Goal: Transaction & Acquisition: Purchase product/service

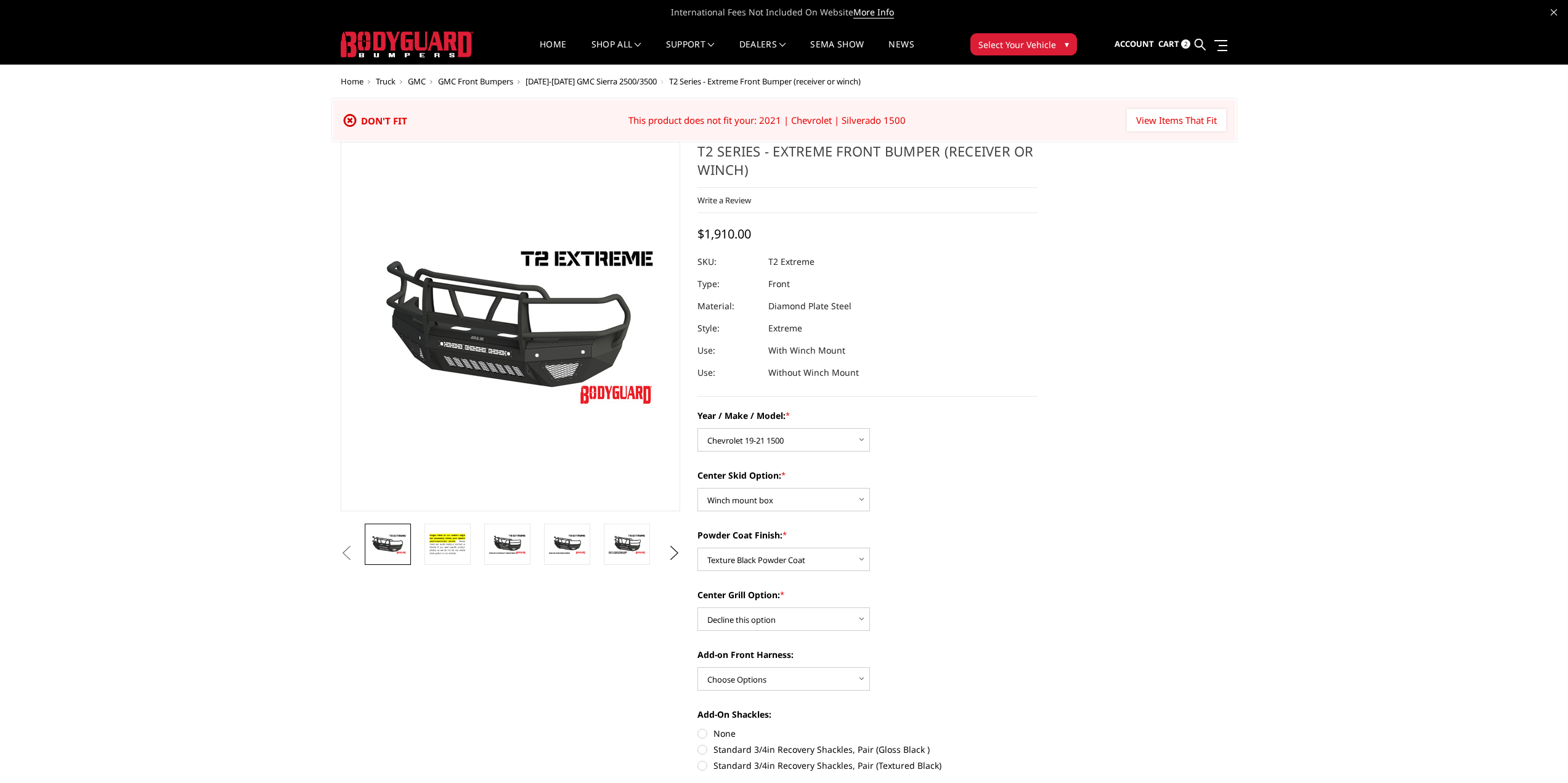
select select "1442"
select select "626"
select select "667"
select select "1081"
drag, startPoint x: 1190, startPoint y: 123, endPoint x: 1113, endPoint y: 375, distance: 263.5
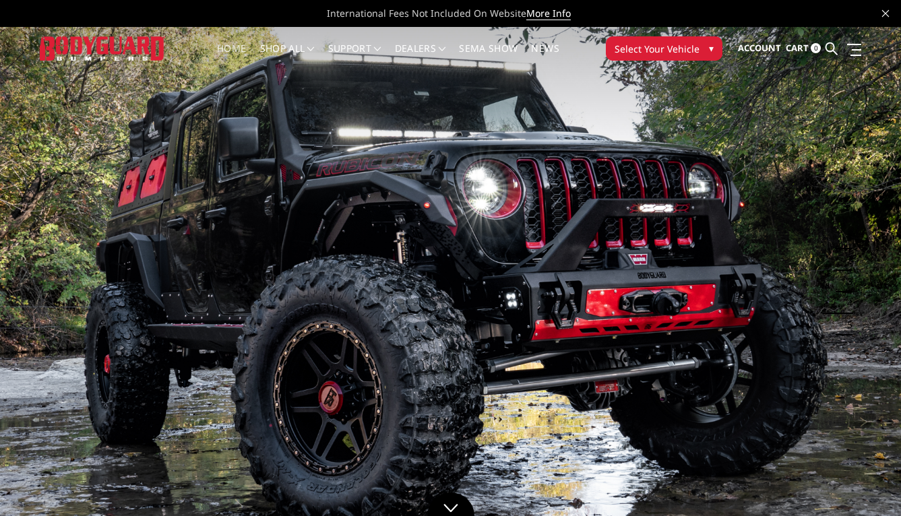
click at [709, 44] on span "▾" at bounding box center [711, 48] width 5 height 14
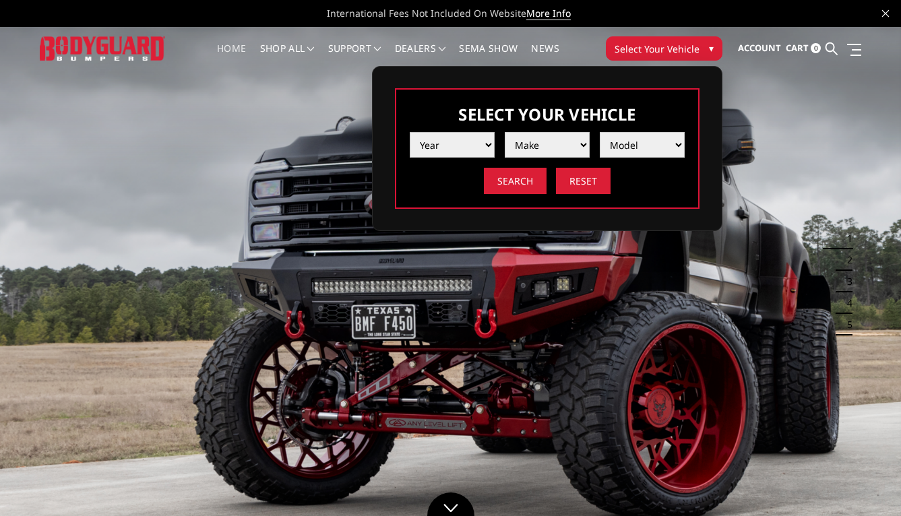
click at [493, 142] on select "Year 2025 2024 2023 2022 2021 2020 2019 2018 2017 2016 2015 2014 2013 2012 2011…" at bounding box center [452, 145] width 85 height 26
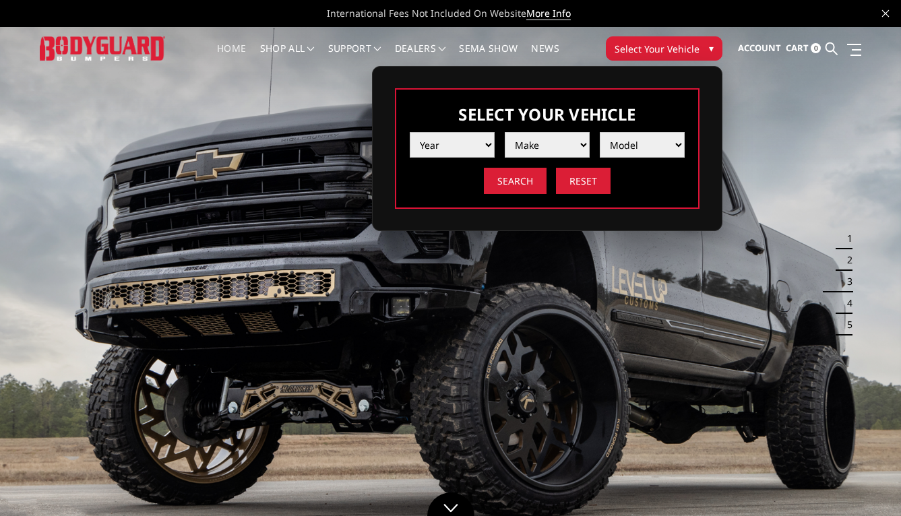
select select "yr_2021"
click at [410, 132] on select "Year 2025 2024 2023 2022 2021 2020 2019 2018 2017 2016 2015 2014 2013 2012 2011…" at bounding box center [452, 145] width 85 height 26
click at [581, 142] on select "Make Chevrolet Ford GMC Ram Toyota" at bounding box center [547, 145] width 85 height 26
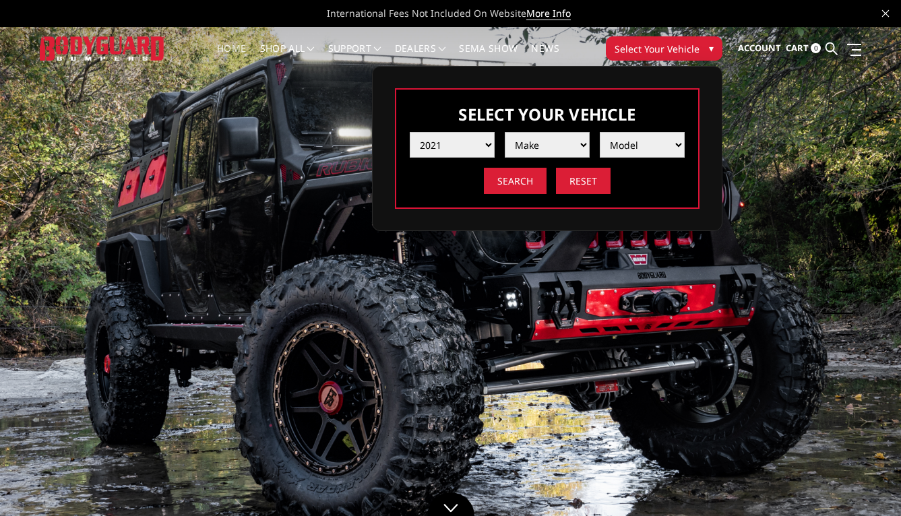
select select "mk_chevrolet"
click at [505, 132] on select "Make Chevrolet Ford GMC Ram Toyota" at bounding box center [547, 145] width 85 height 26
click at [646, 152] on select "Model Silverado 1500 Silverado 2500 / 3500 Silverado 4500 / 5500 / 6500" at bounding box center [642, 145] width 85 height 26
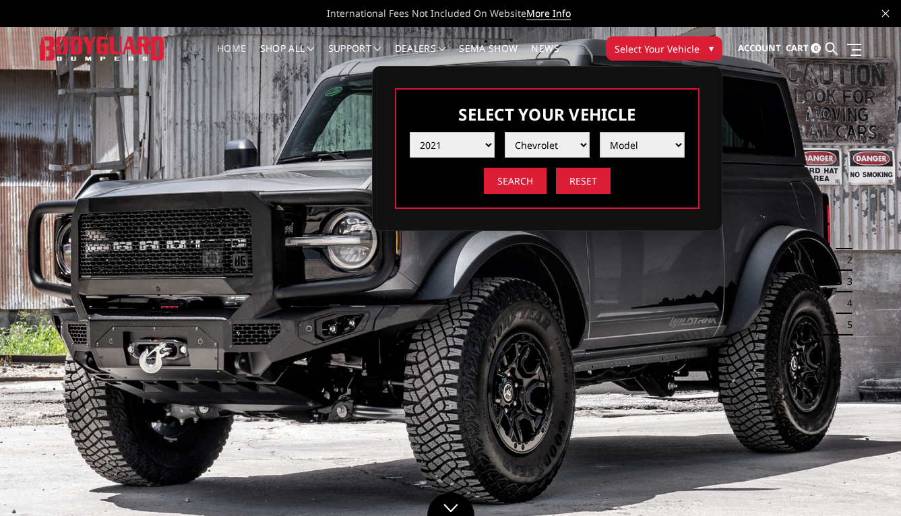
select select "md_silverado-1500"
click at [600, 132] on select "Model Silverado 1500 Silverado 2500 / 3500 Silverado 4500 / 5500 / 6500" at bounding box center [642, 145] width 85 height 26
click at [521, 187] on input "Search" at bounding box center [515, 181] width 63 height 26
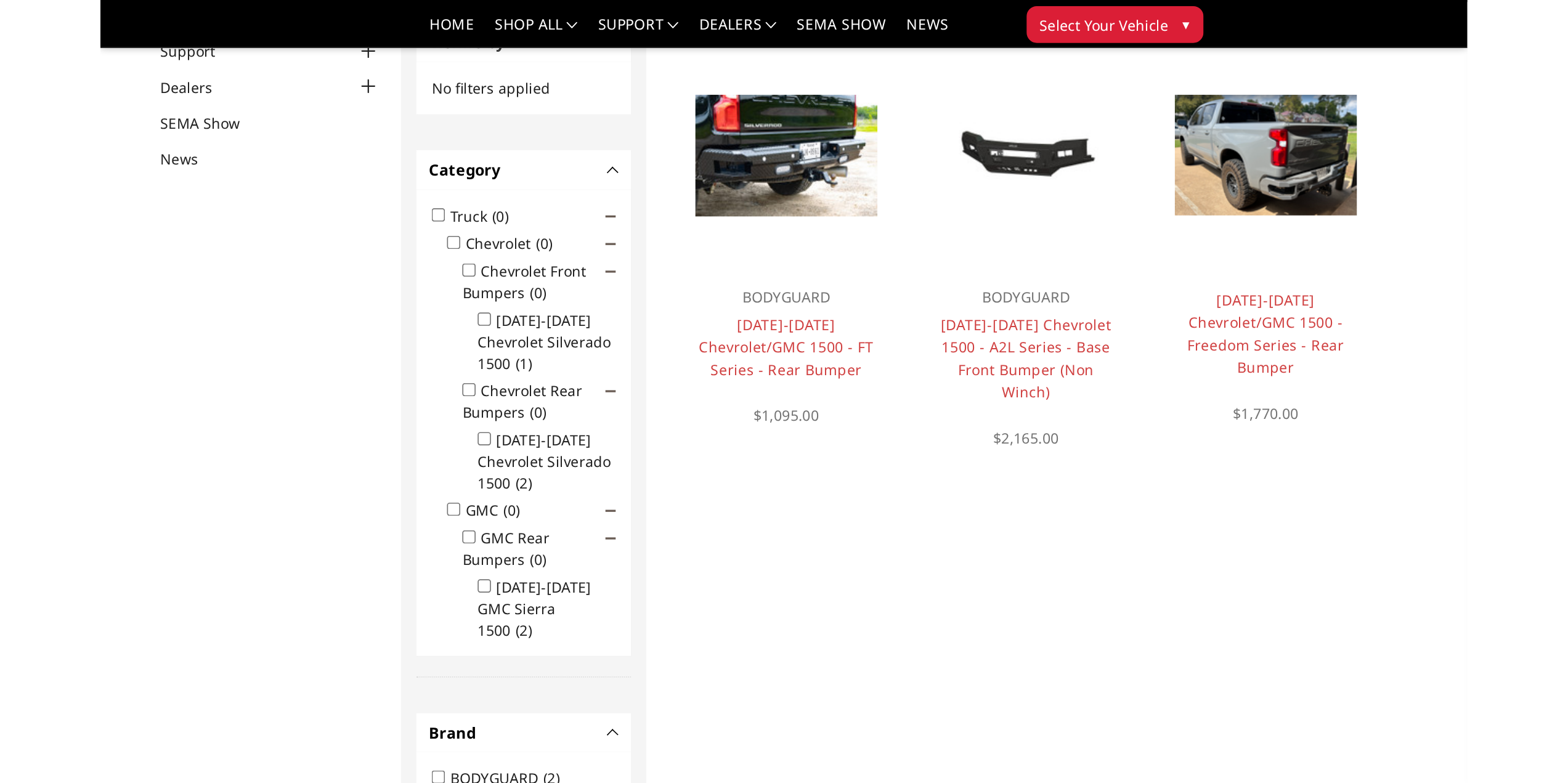
scroll to position [99, 0]
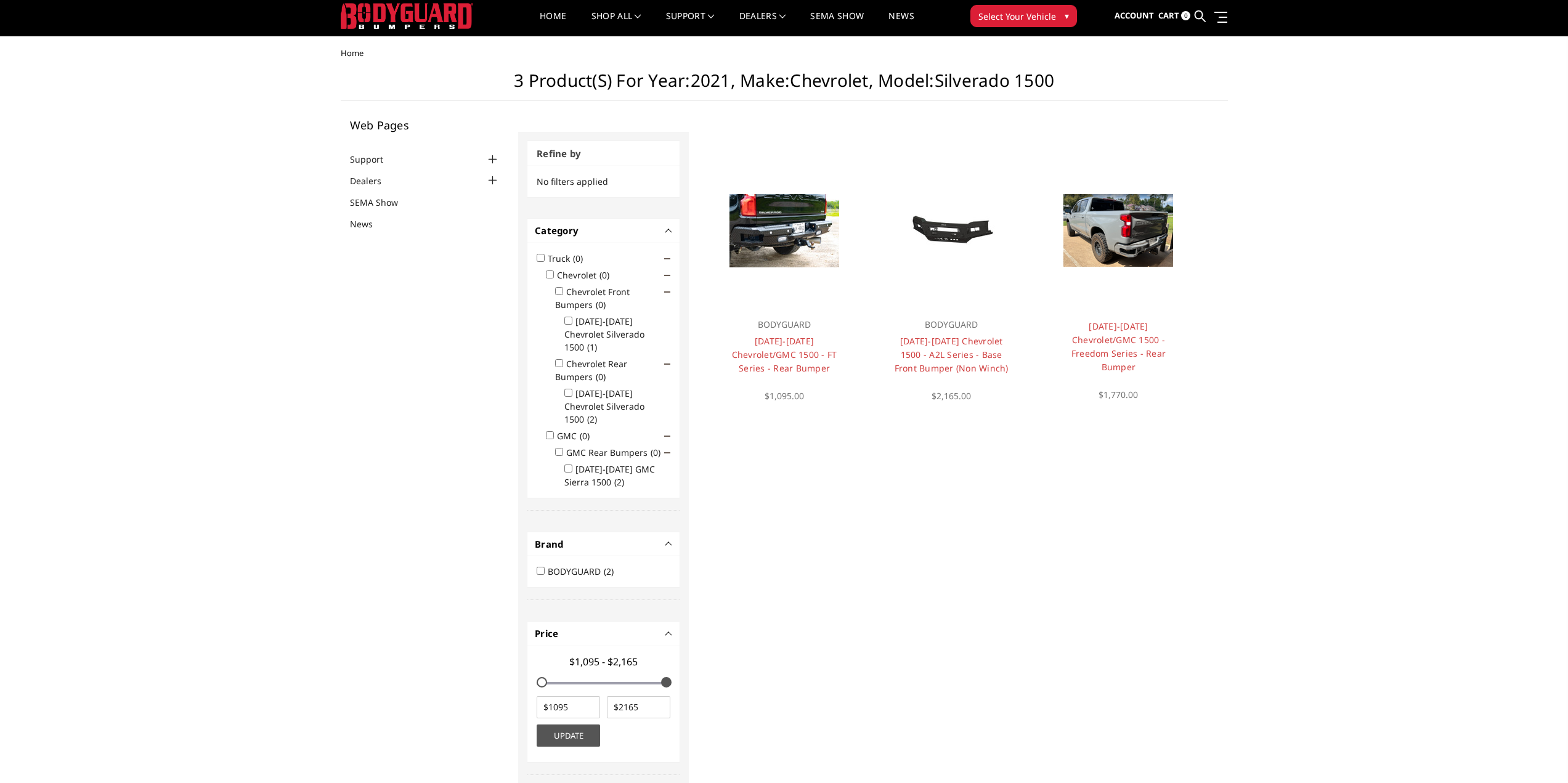
scroll to position [0, 0]
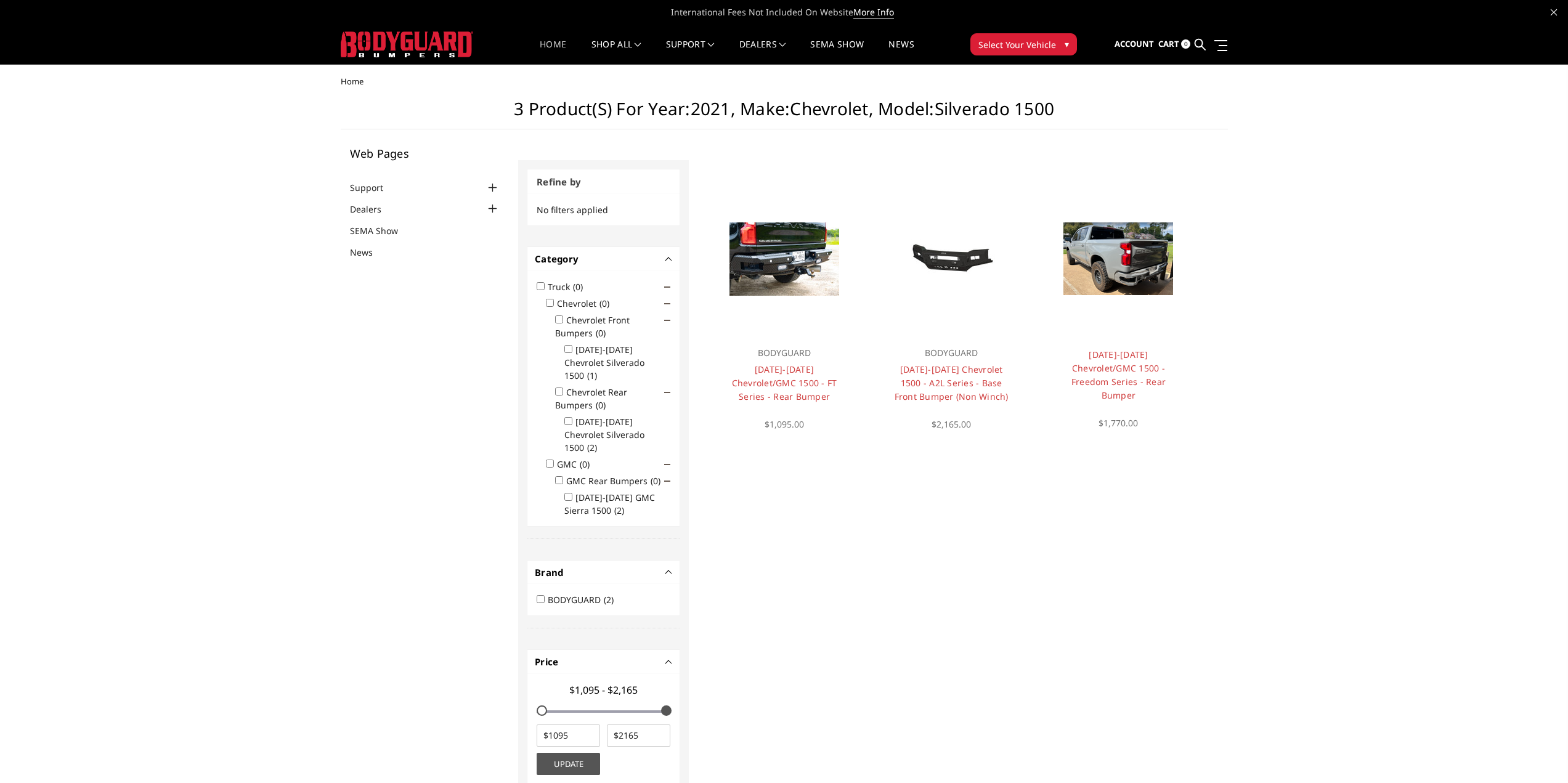
click at [541, 46] on link "Home" at bounding box center [552, 52] width 27 height 24
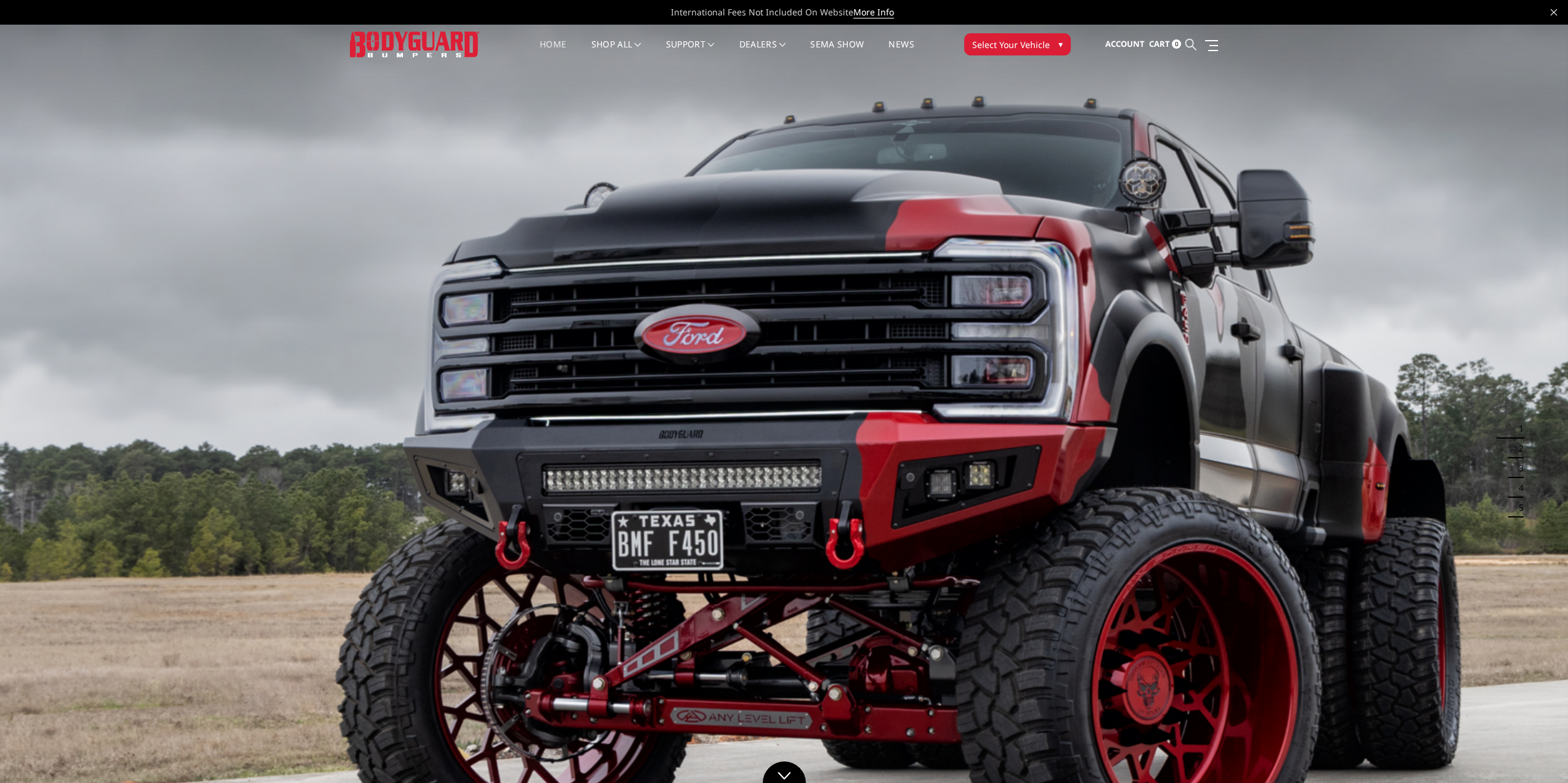
click at [1187, 43] on icon at bounding box center [1191, 44] width 11 height 11
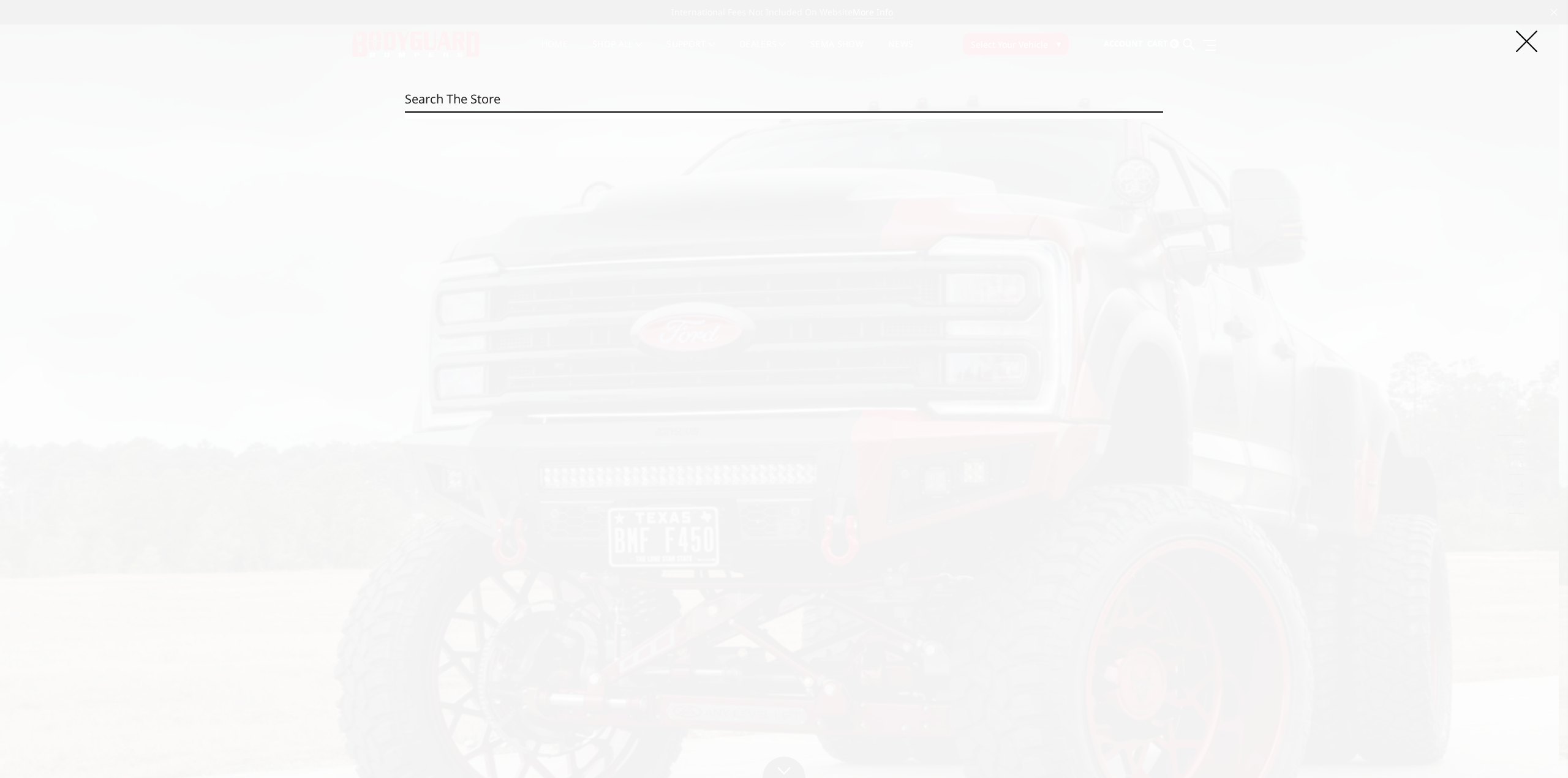
click at [572, 92] on input "Search" at bounding box center [784, 99] width 758 height 25
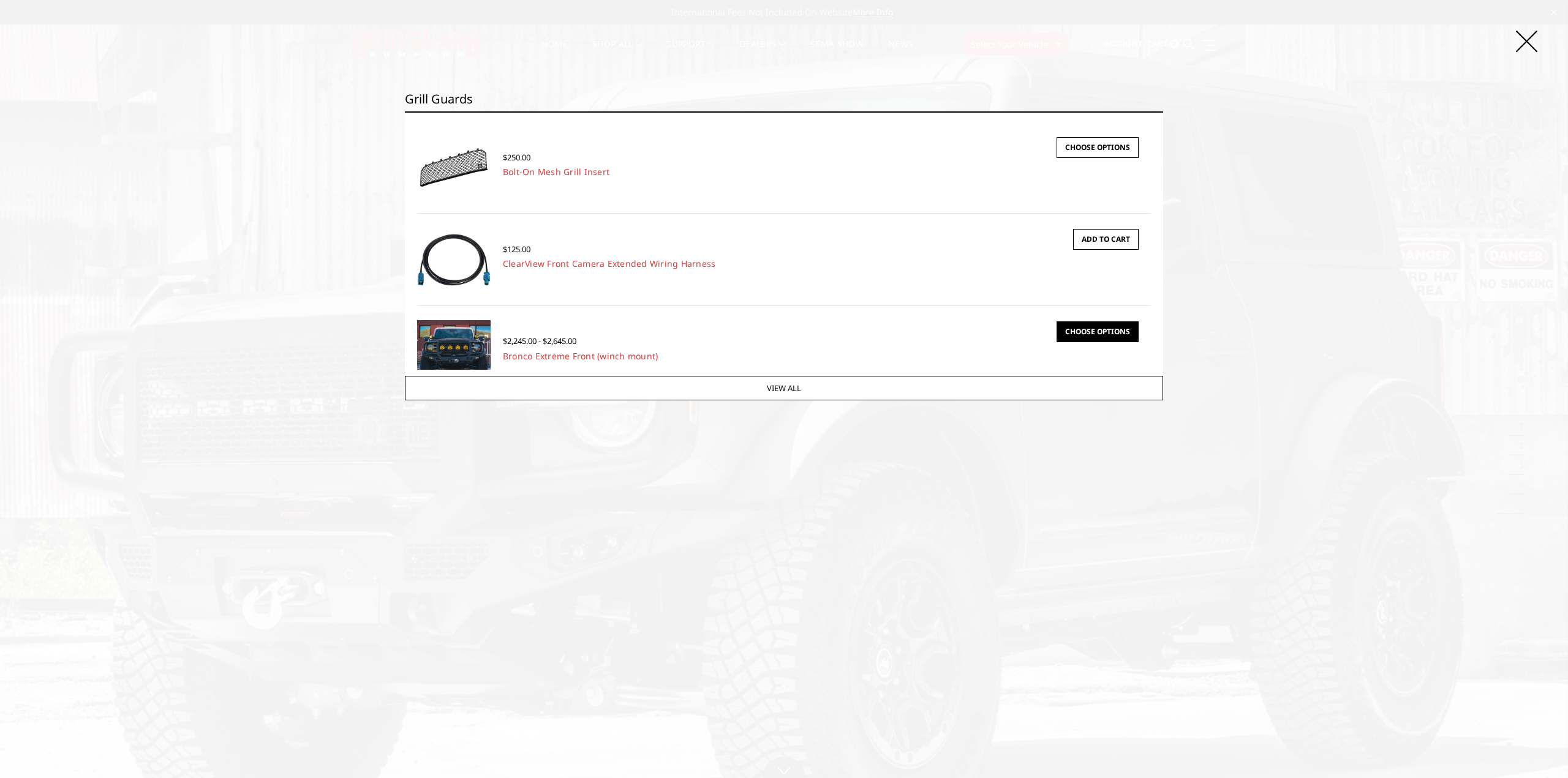
type input "grill guards"
click at [1096, 326] on link "Choose Options" at bounding box center [1097, 332] width 82 height 21
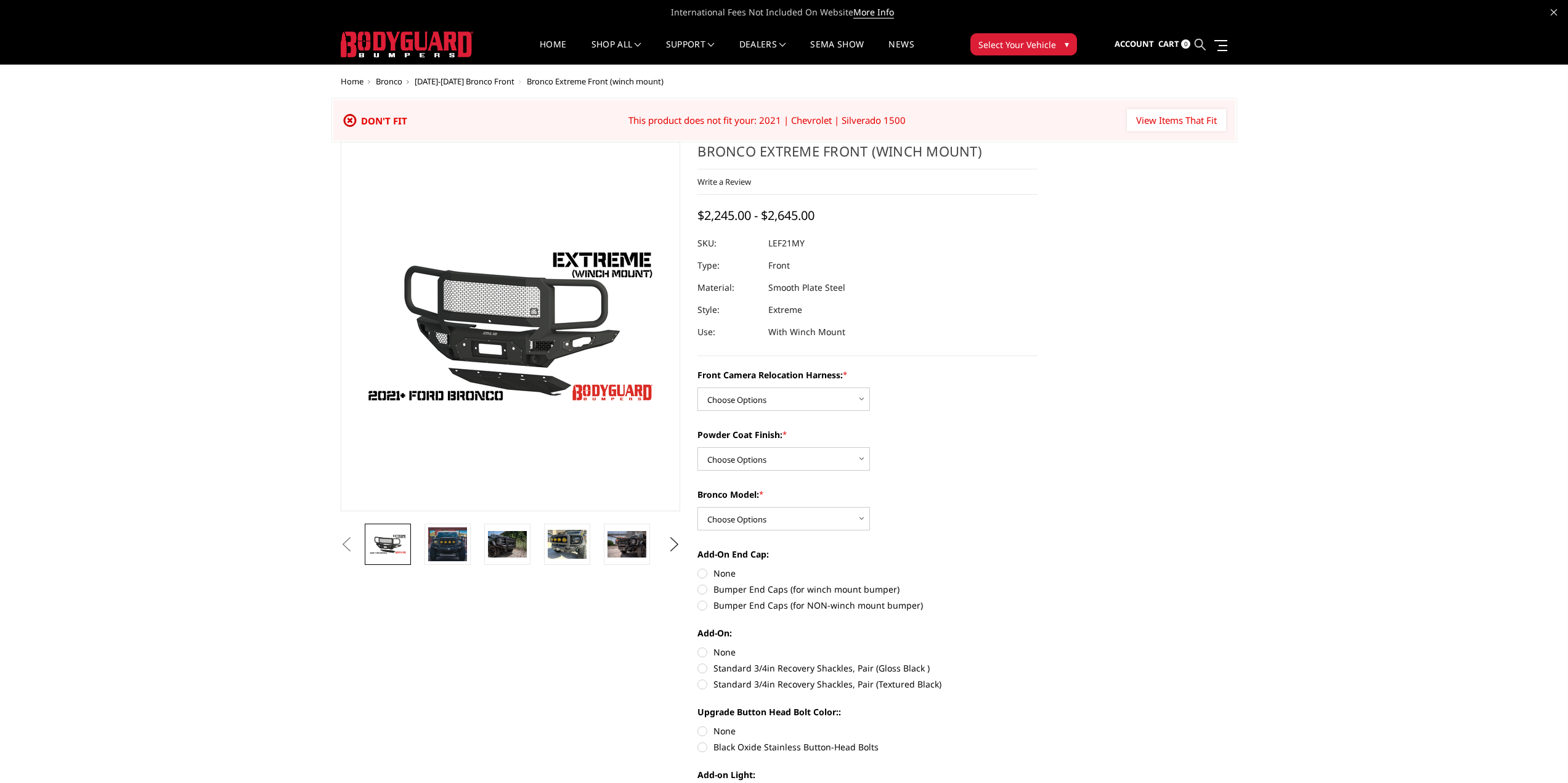
click at [1202, 45] on icon at bounding box center [1200, 44] width 11 height 11
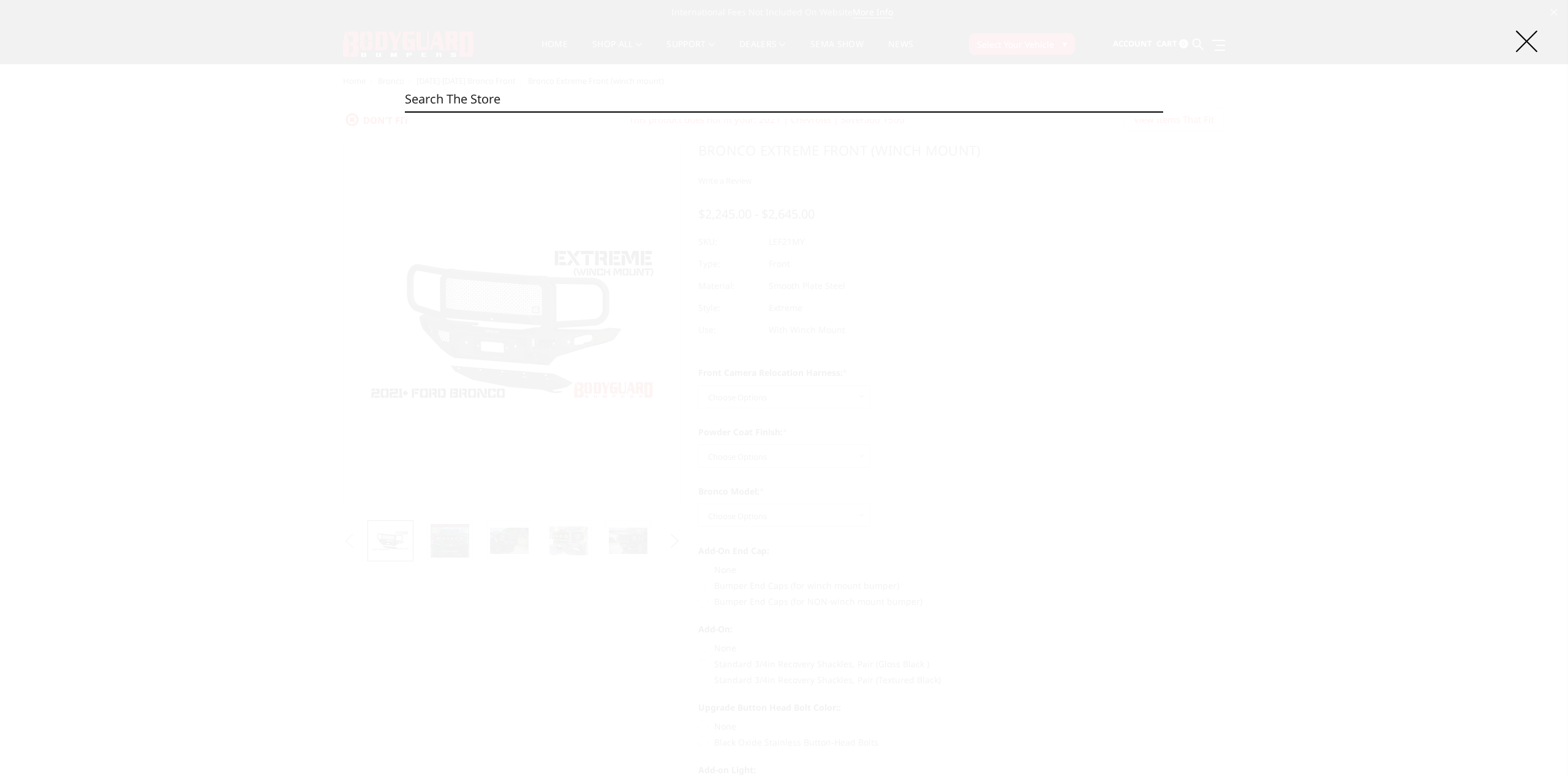
click at [707, 93] on input "Search" at bounding box center [784, 99] width 758 height 25
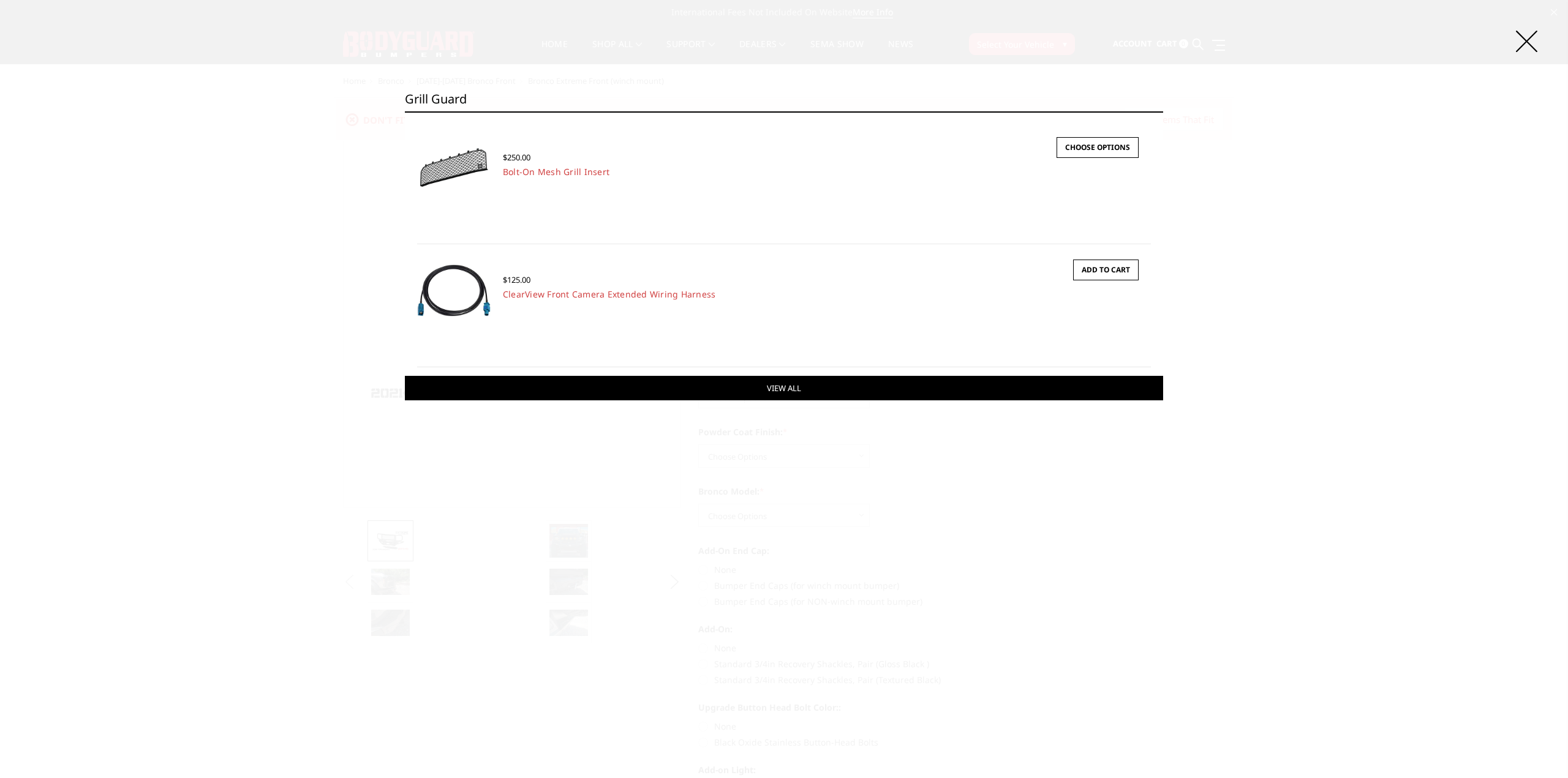
type input "Grill guard"
click at [797, 390] on link "View All" at bounding box center [784, 388] width 758 height 25
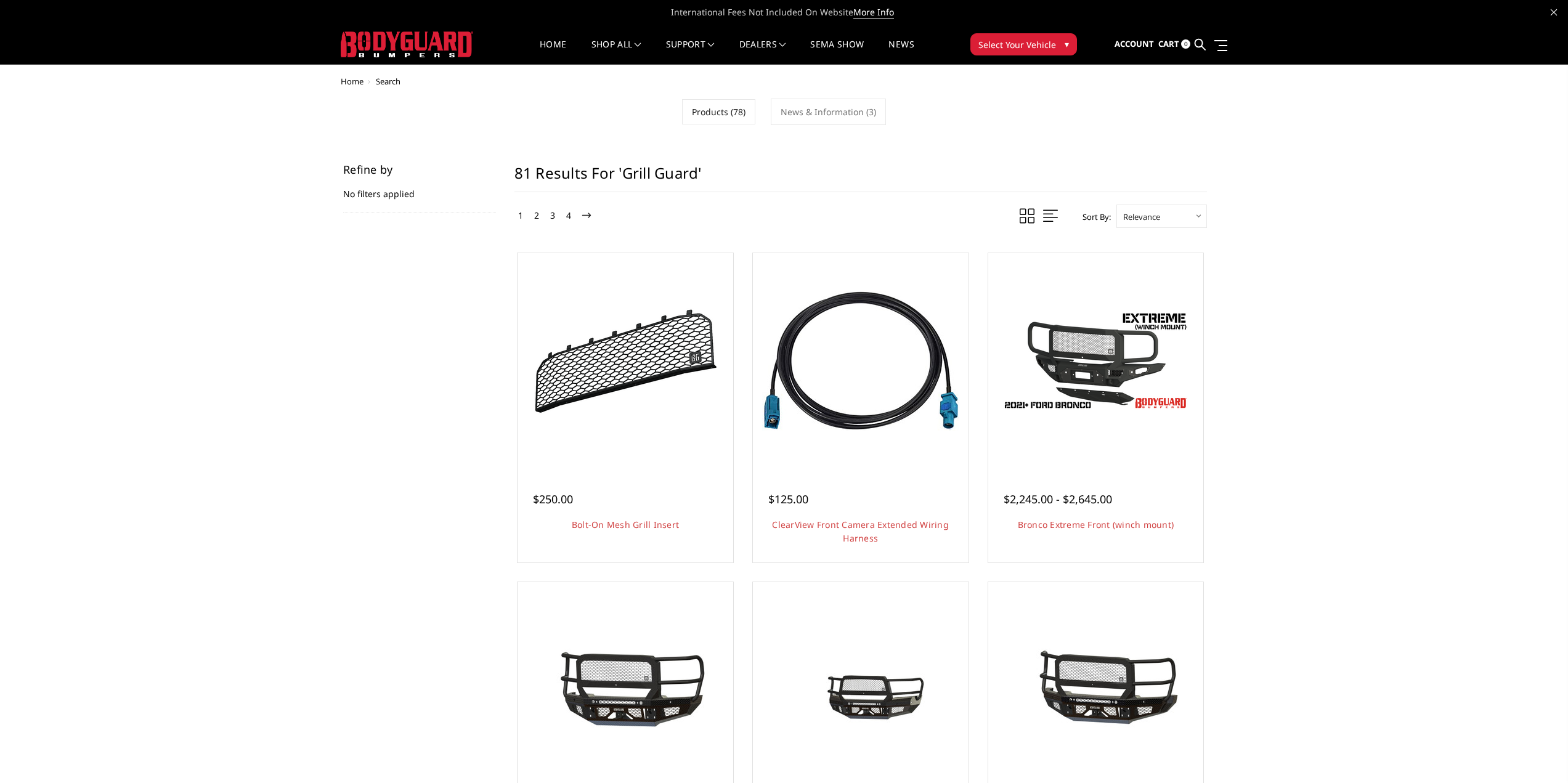
click at [1044, 217] on span at bounding box center [1051, 216] width 15 height 16
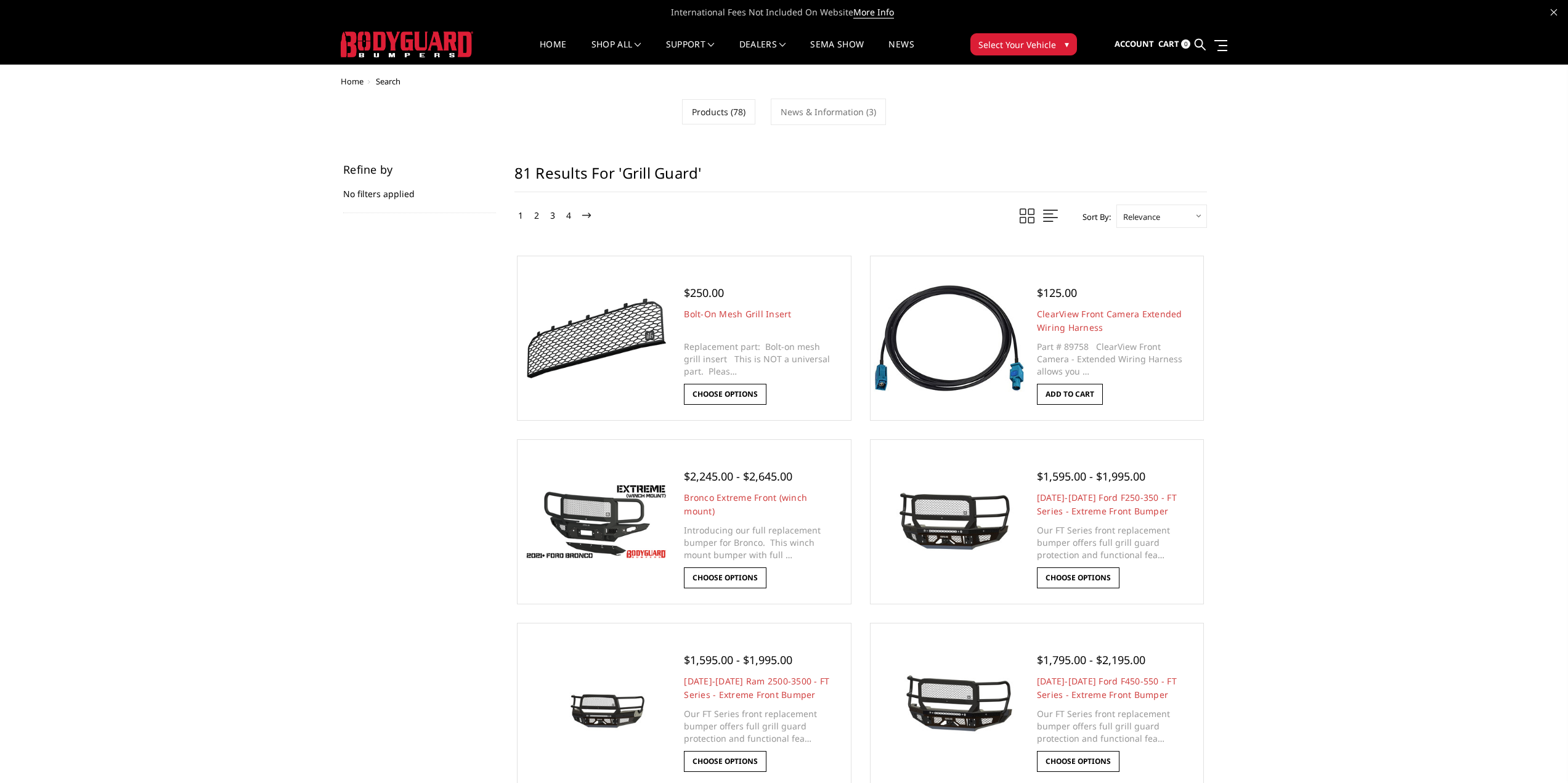
click at [1044, 217] on span at bounding box center [1051, 216] width 15 height 16
click at [1201, 219] on select "Featured Items Newest Items Best Selling A to Z Z to A By Review Price: Ascendi…" at bounding box center [1161, 217] width 91 height 24
select select "alphaasc"
click at [1116, 205] on select "Featured Items Newest Items Best Selling A to Z Z to A By Review Price: Ascendi…" at bounding box center [1161, 217] width 91 height 24
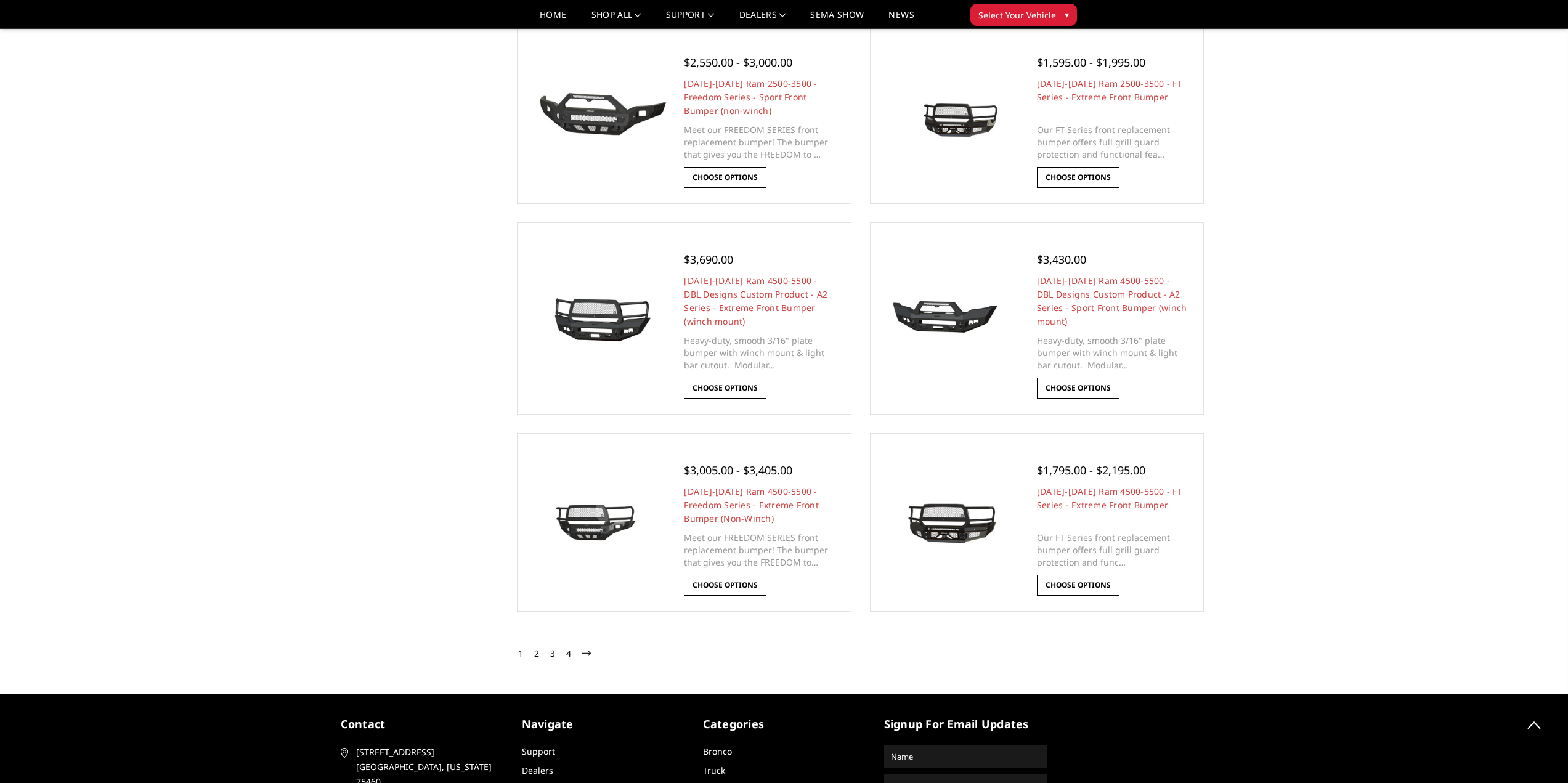
scroll to position [1603, 0]
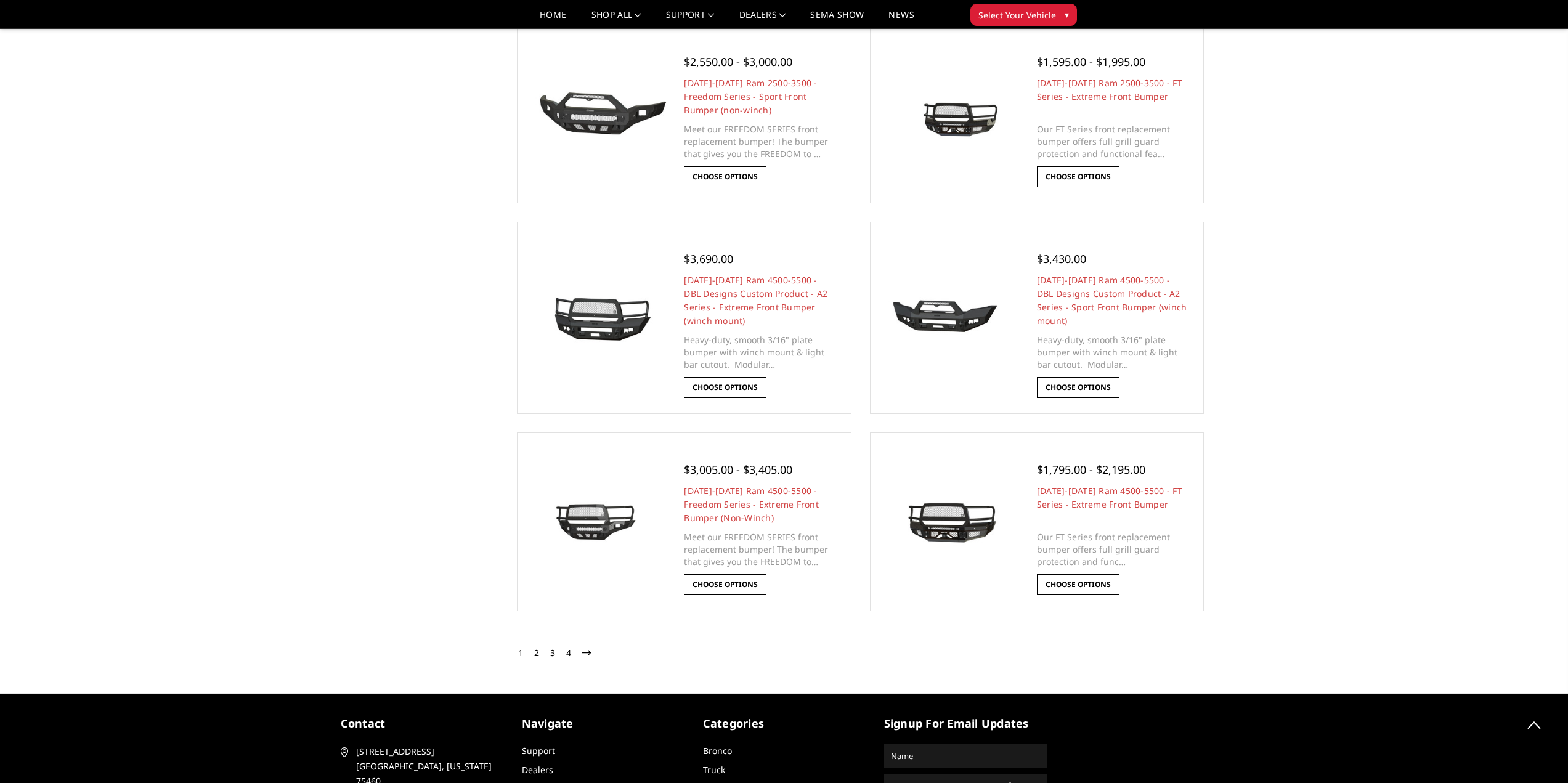
click at [584, 651] on icon at bounding box center [586, 653] width 8 height 8
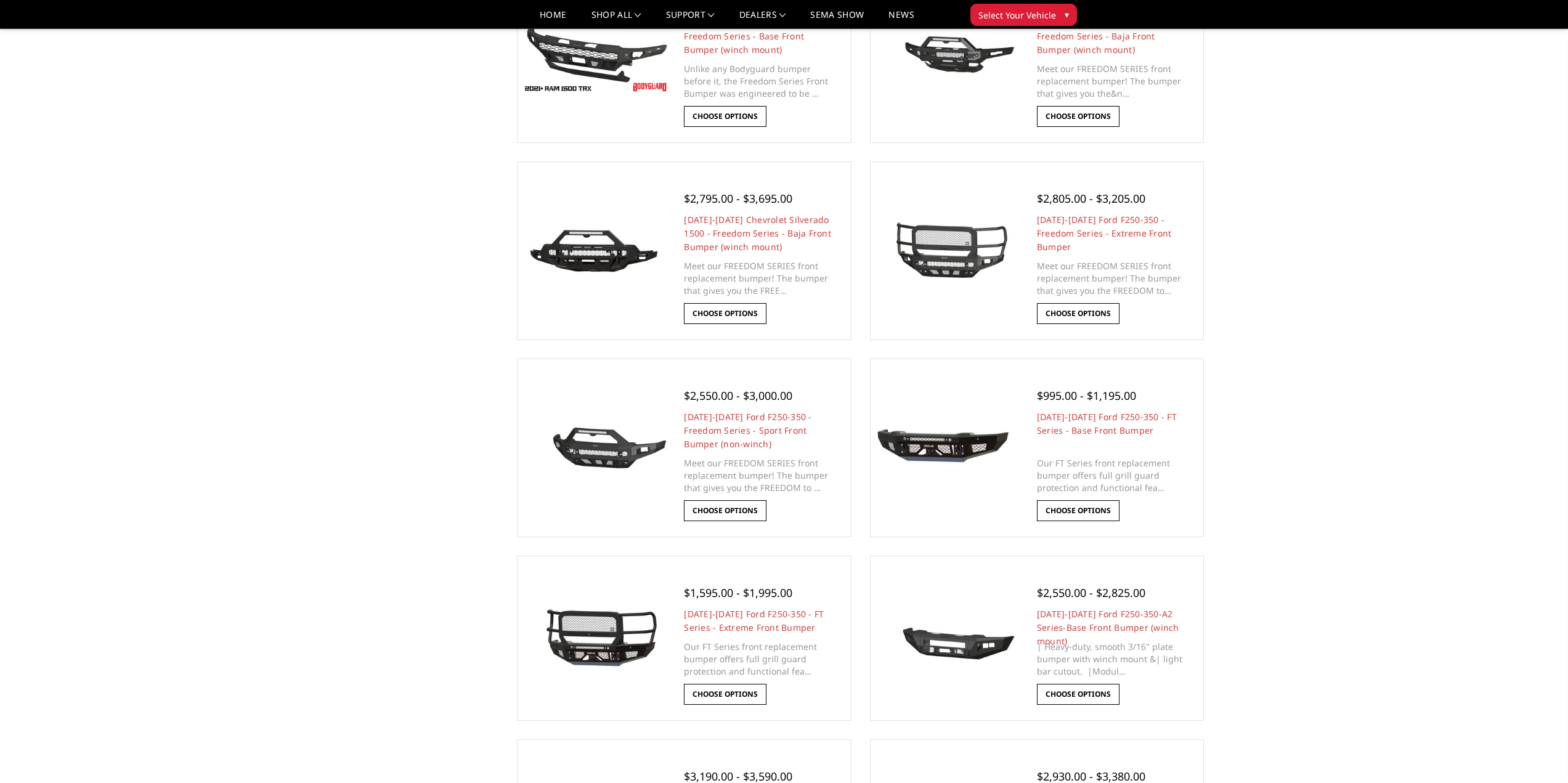
scroll to position [1048, 0]
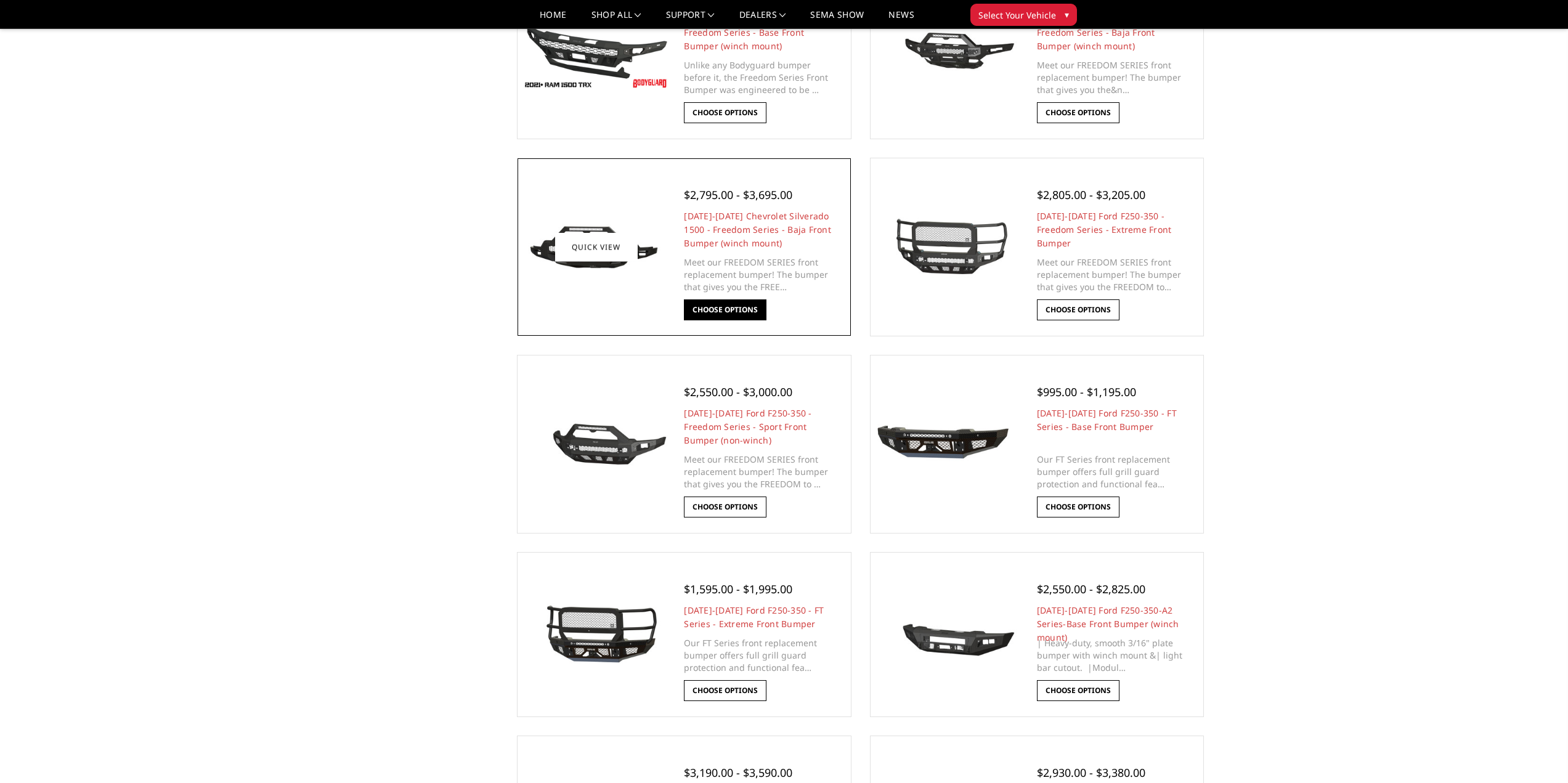
click at [732, 315] on link "Choose Options" at bounding box center [725, 309] width 82 height 21
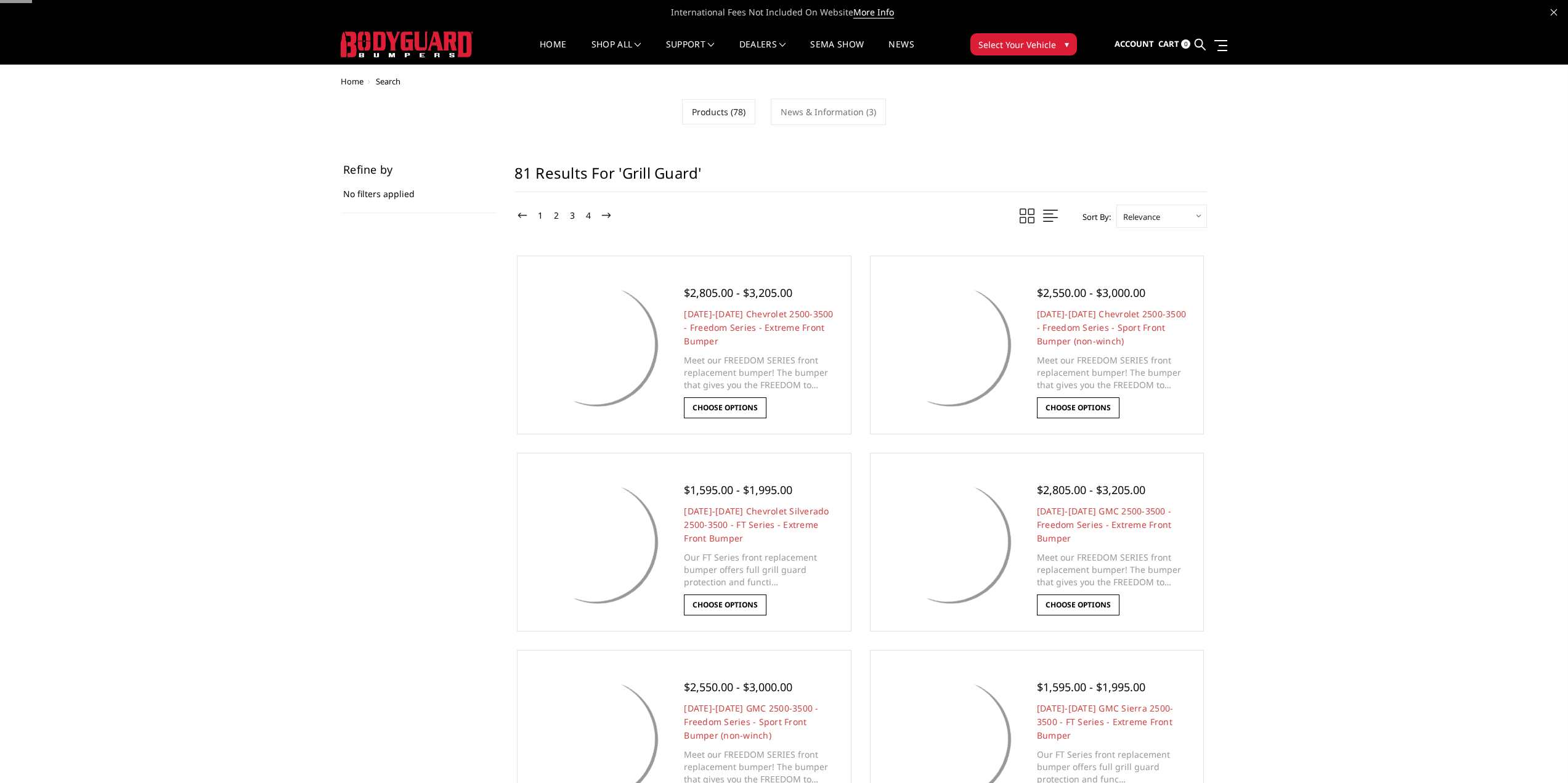
select select "relevance"
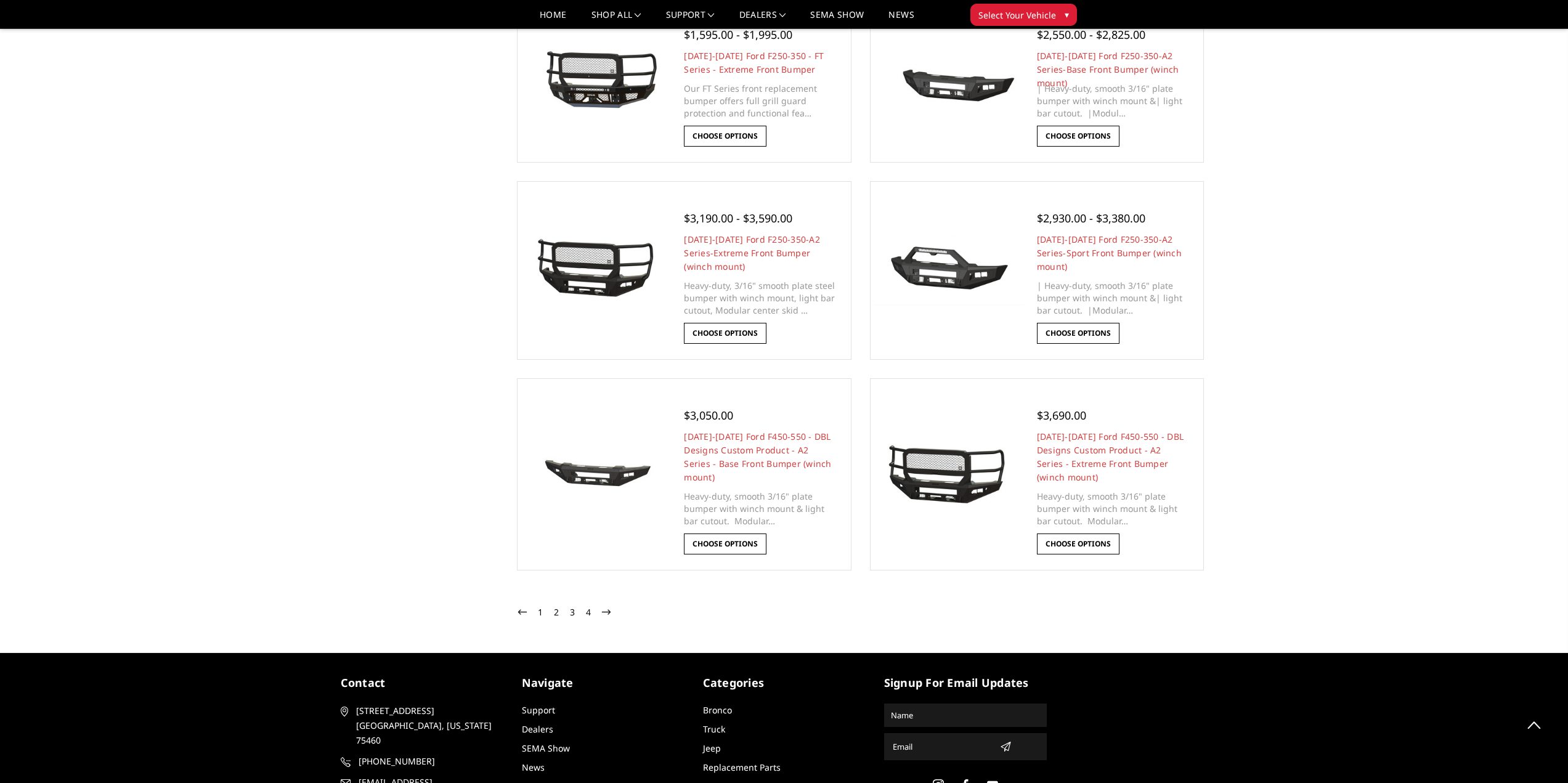
scroll to position [1664, 0]
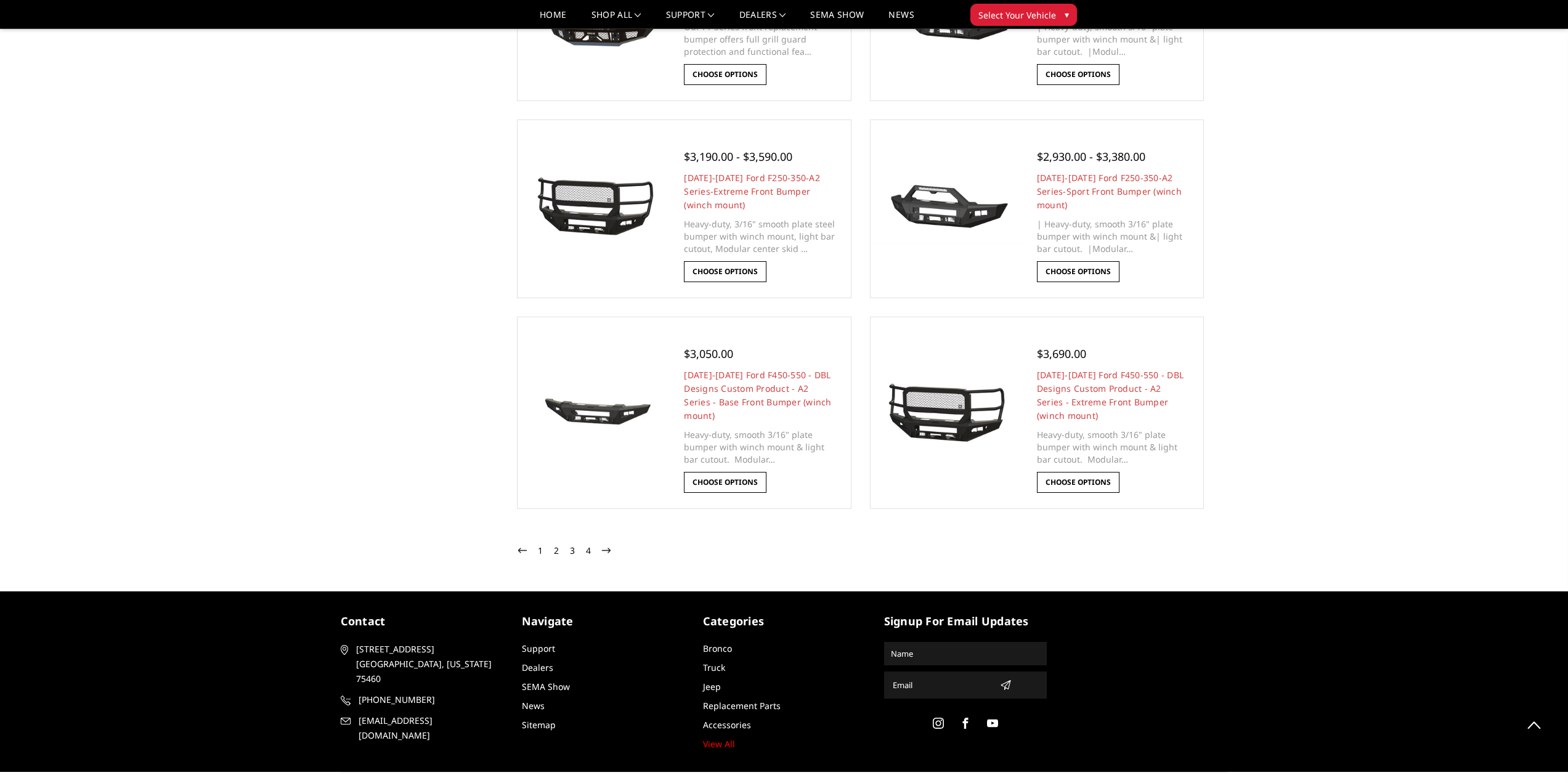
click at [572, 552] on link "3" at bounding box center [572, 551] width 11 height 15
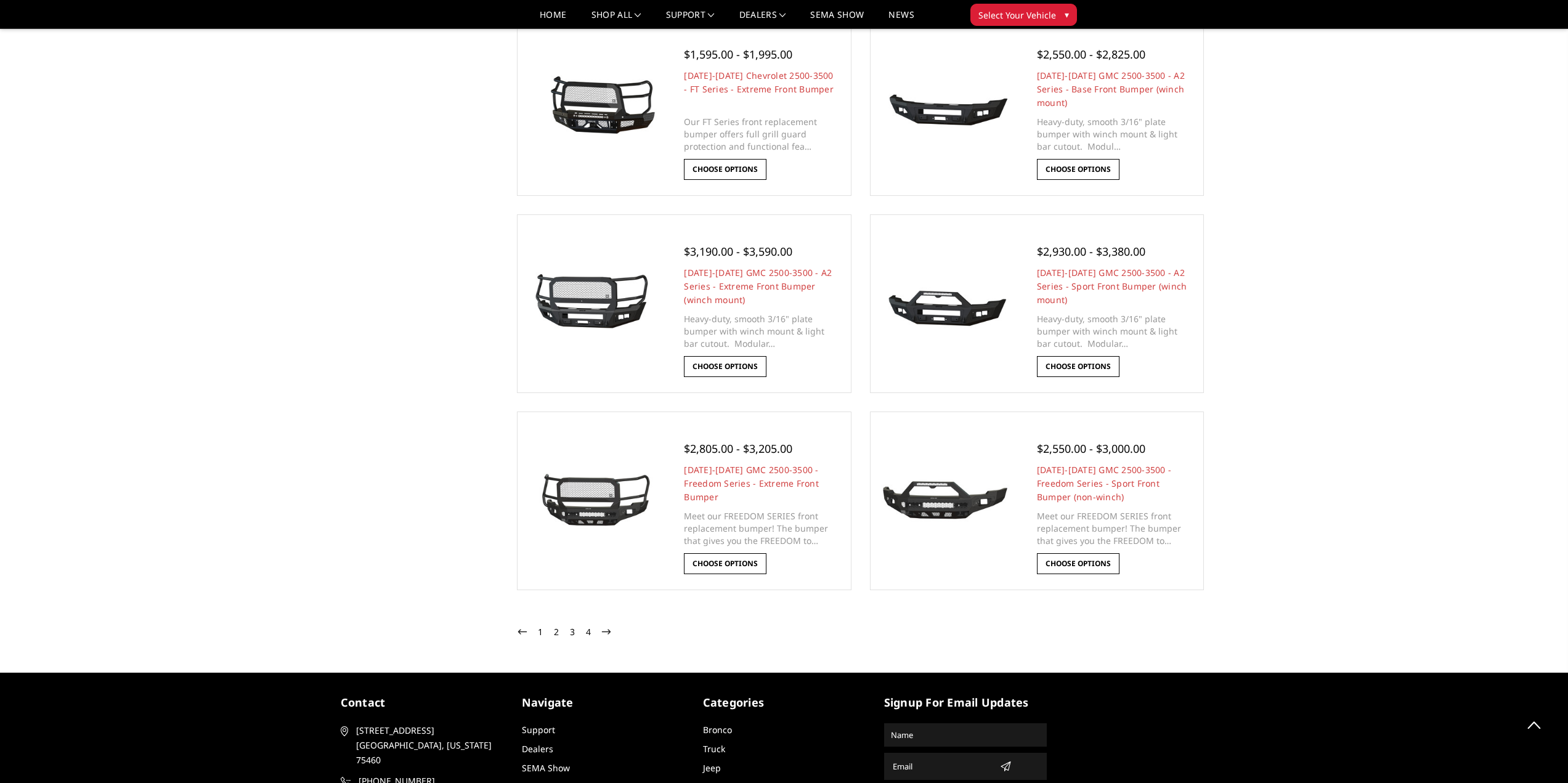
scroll to position [1603, 0]
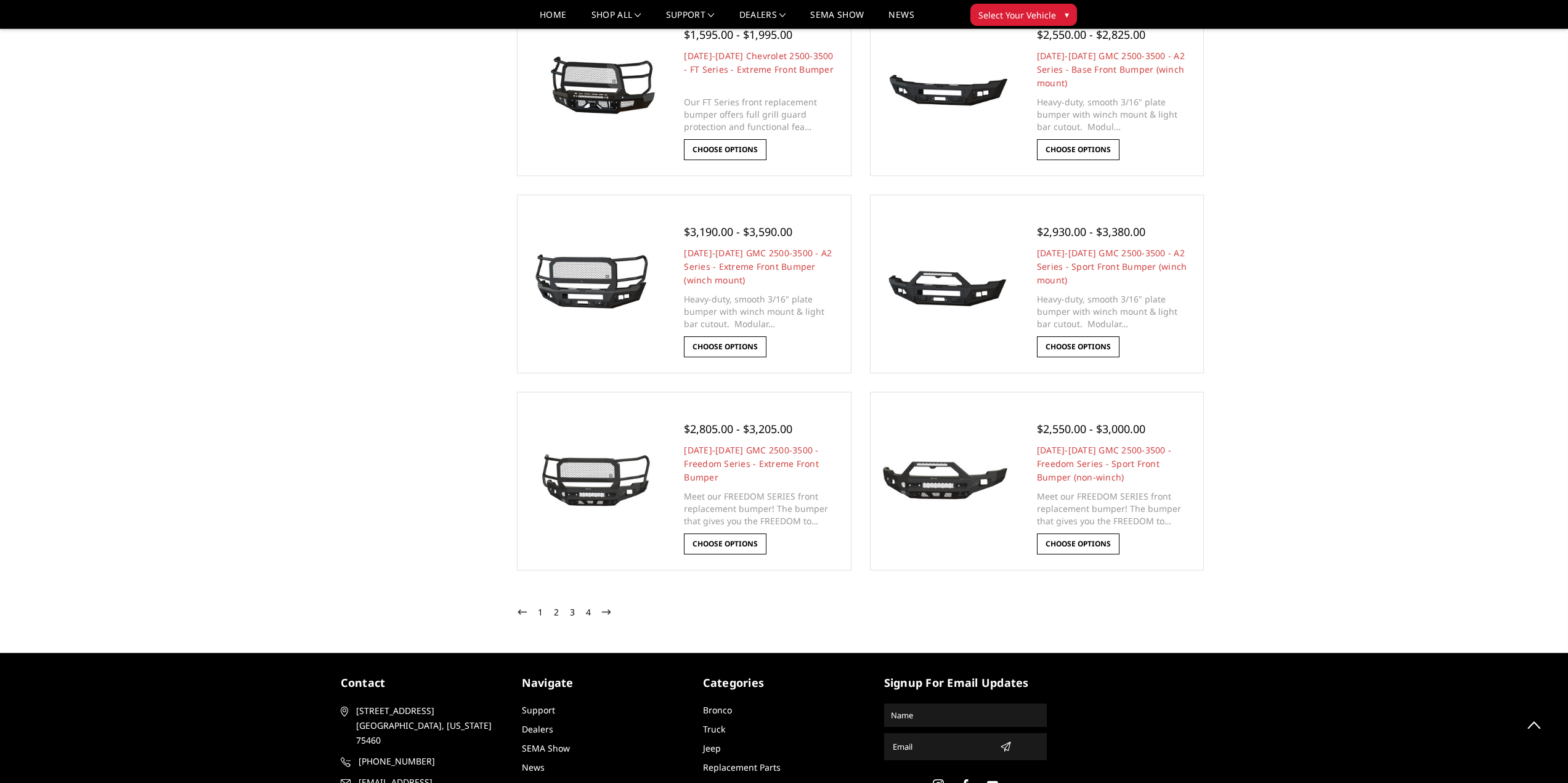
click at [590, 613] on link "4" at bounding box center [588, 613] width 11 height 15
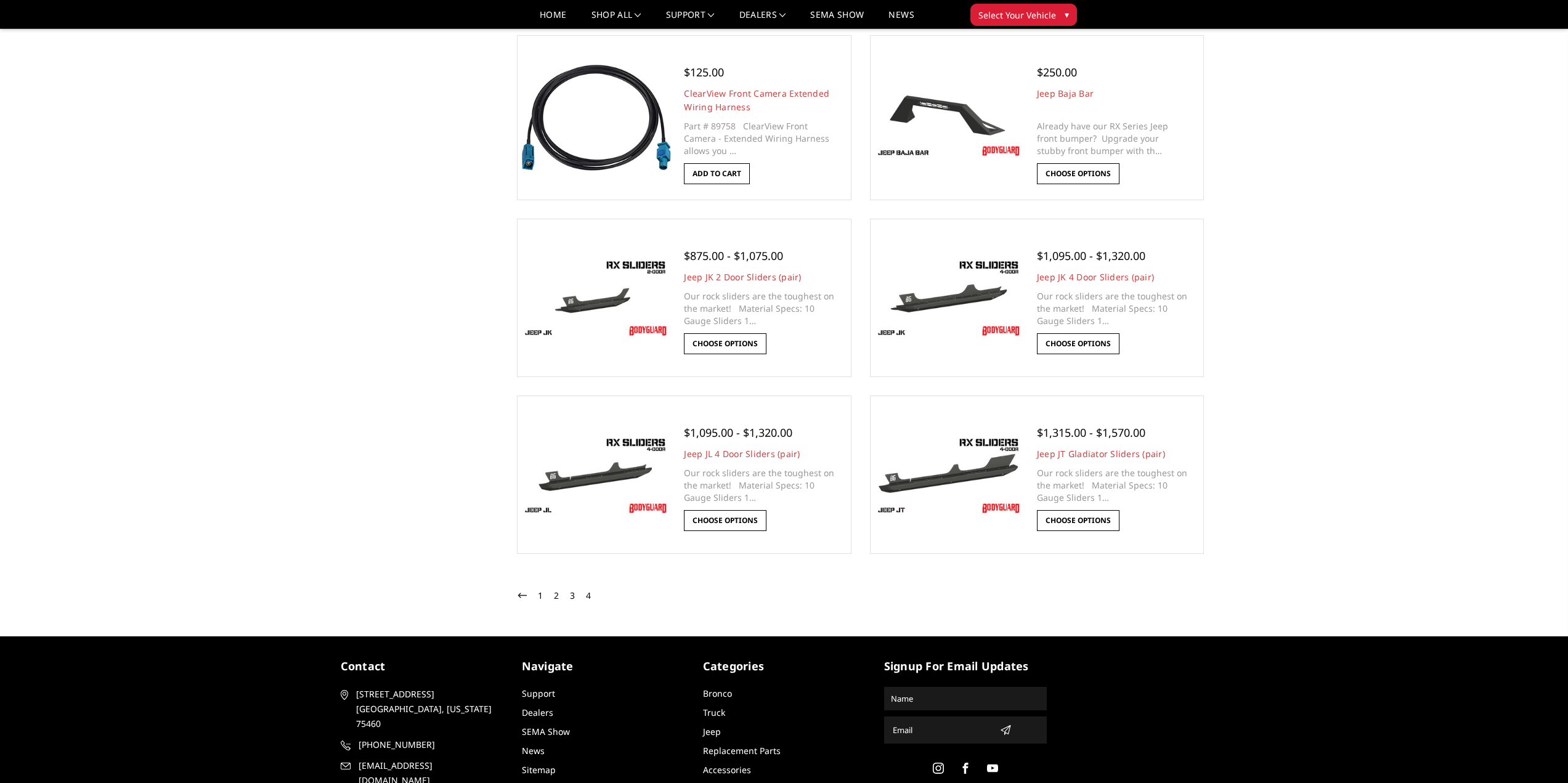
scroll to position [1350, 0]
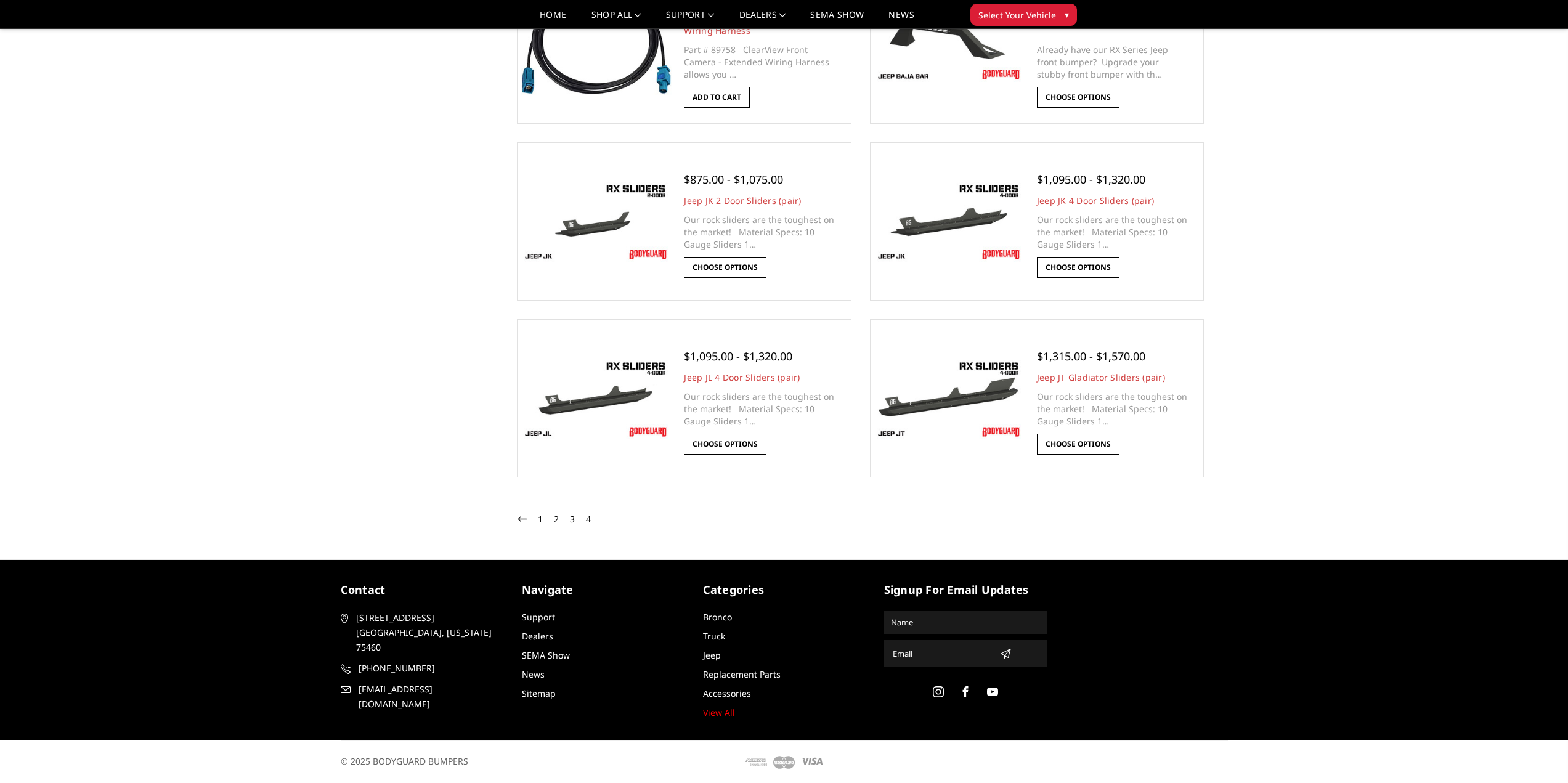
click at [591, 524] on link "4" at bounding box center [588, 520] width 11 height 15
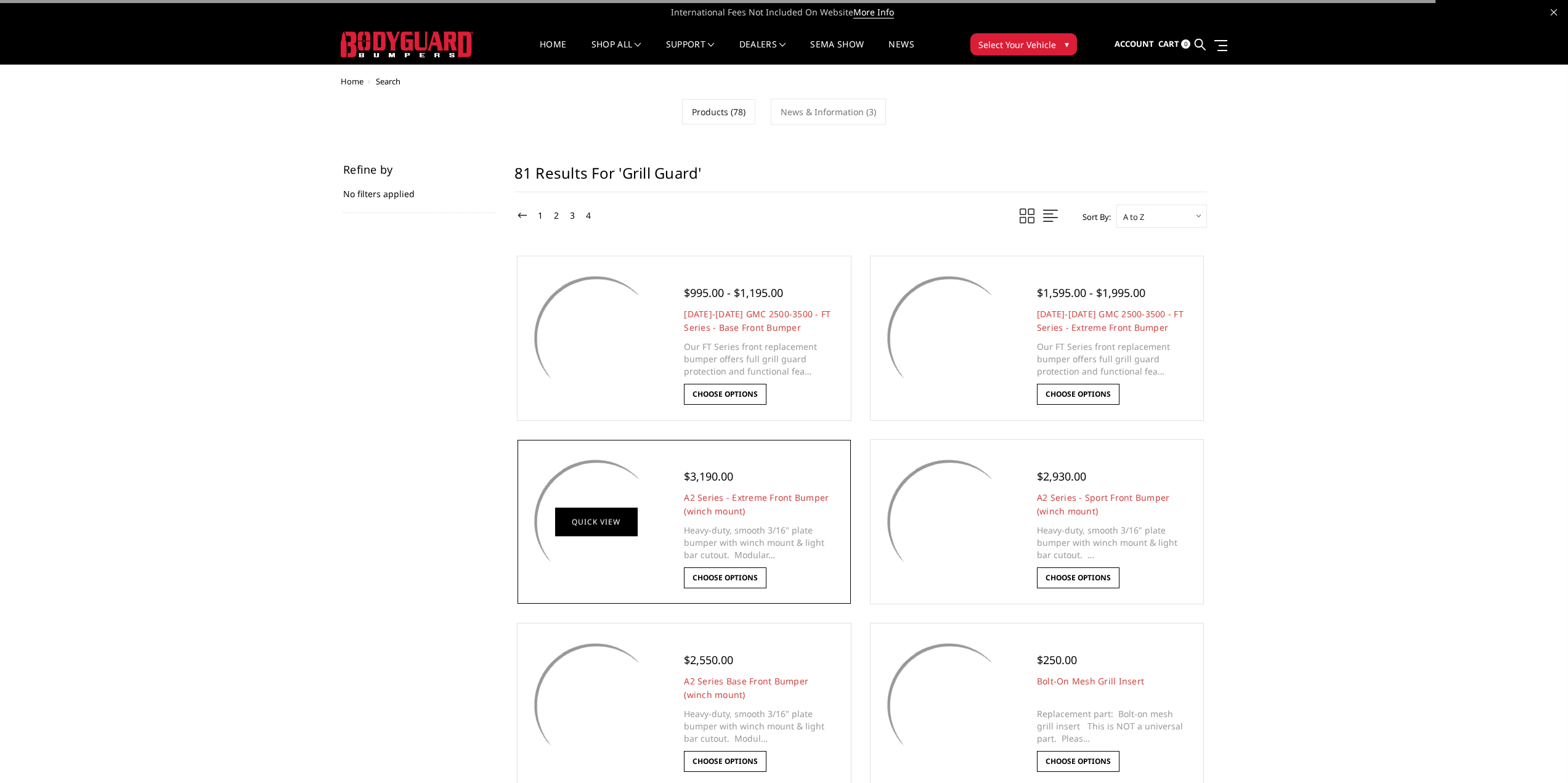
click at [588, 520] on figure "Quick view" at bounding box center [595, 522] width 151 height 158
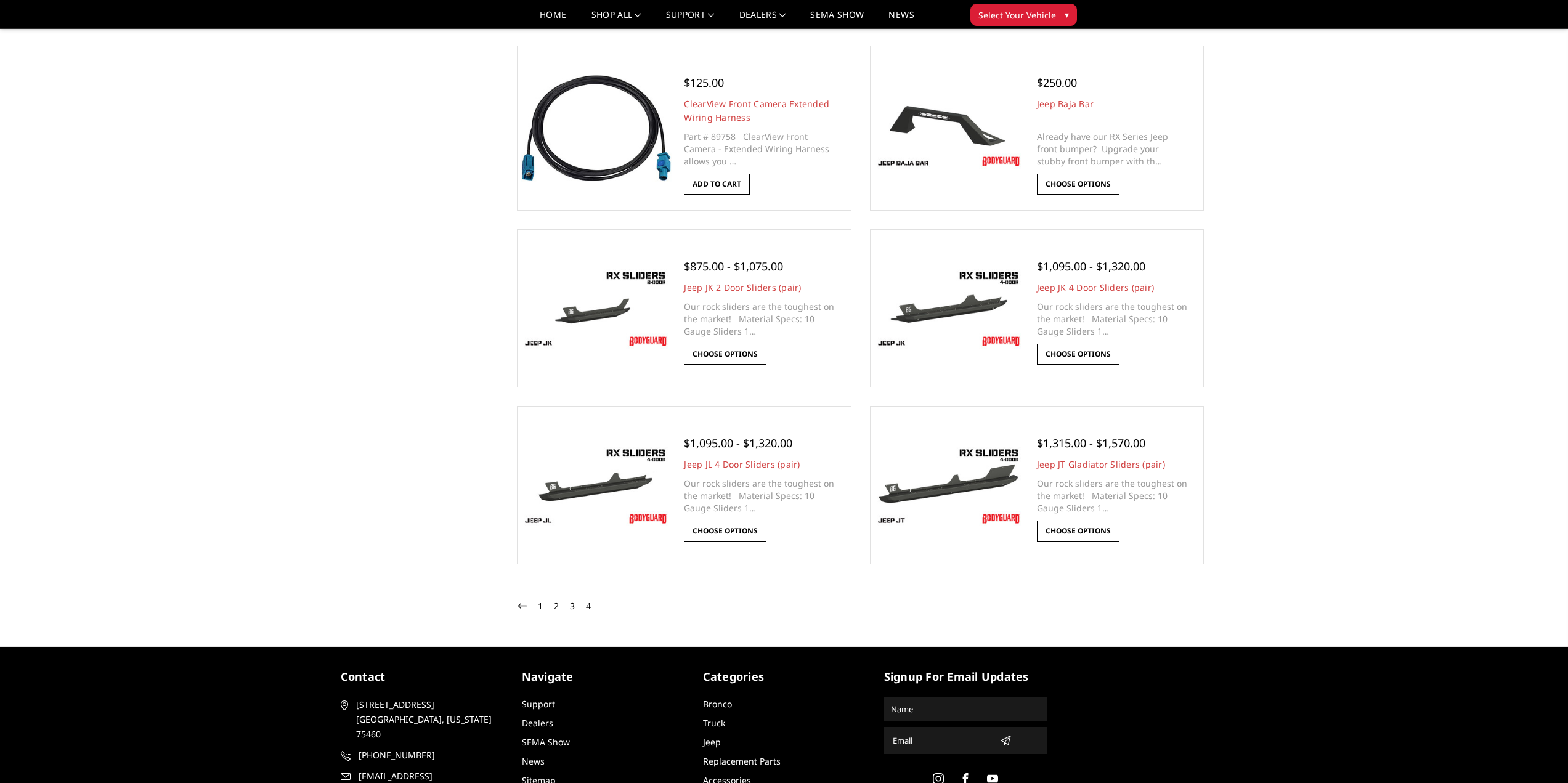
scroll to position [1350, 0]
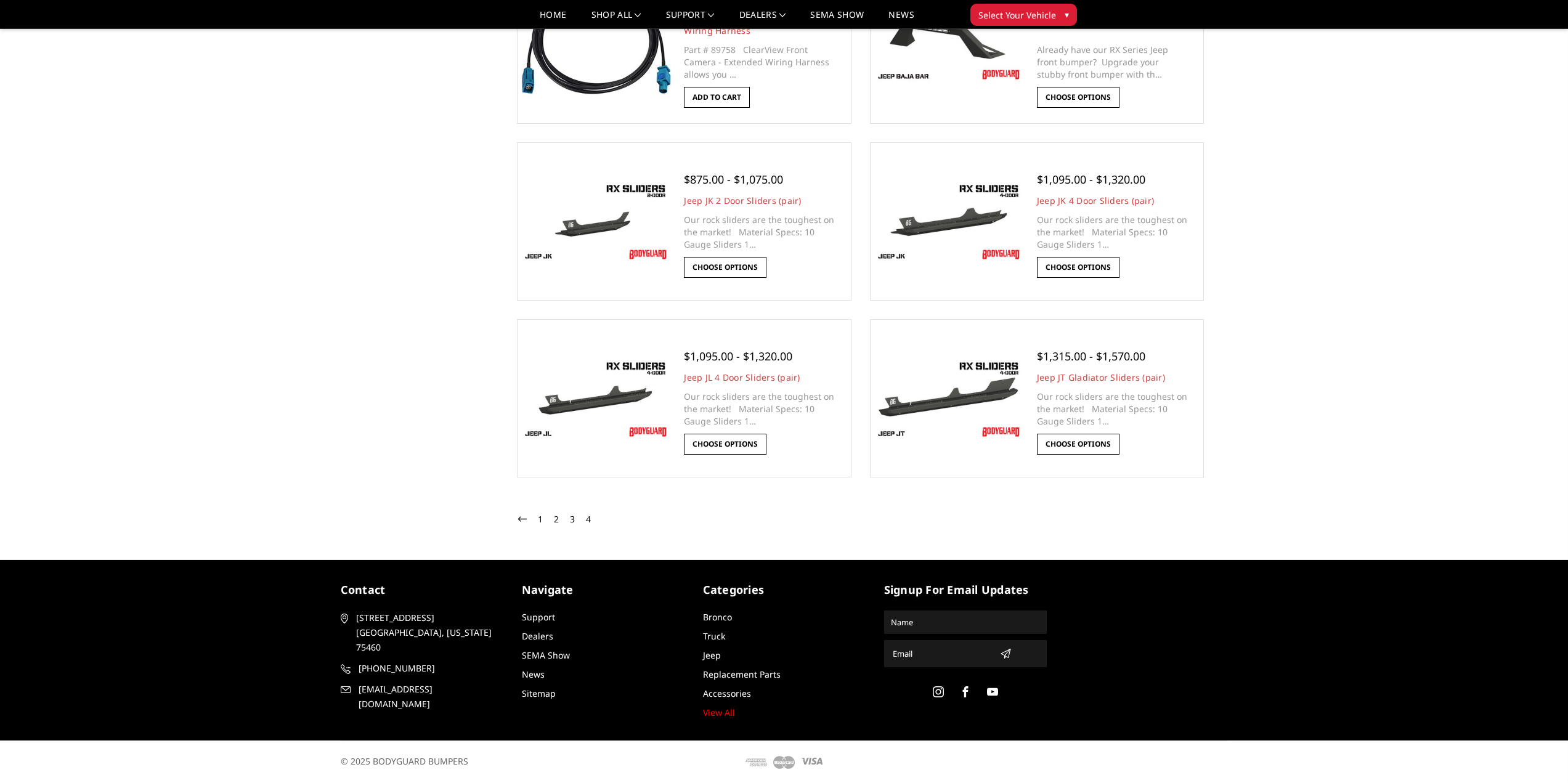
click at [539, 520] on link "1" at bounding box center [540, 520] width 11 height 15
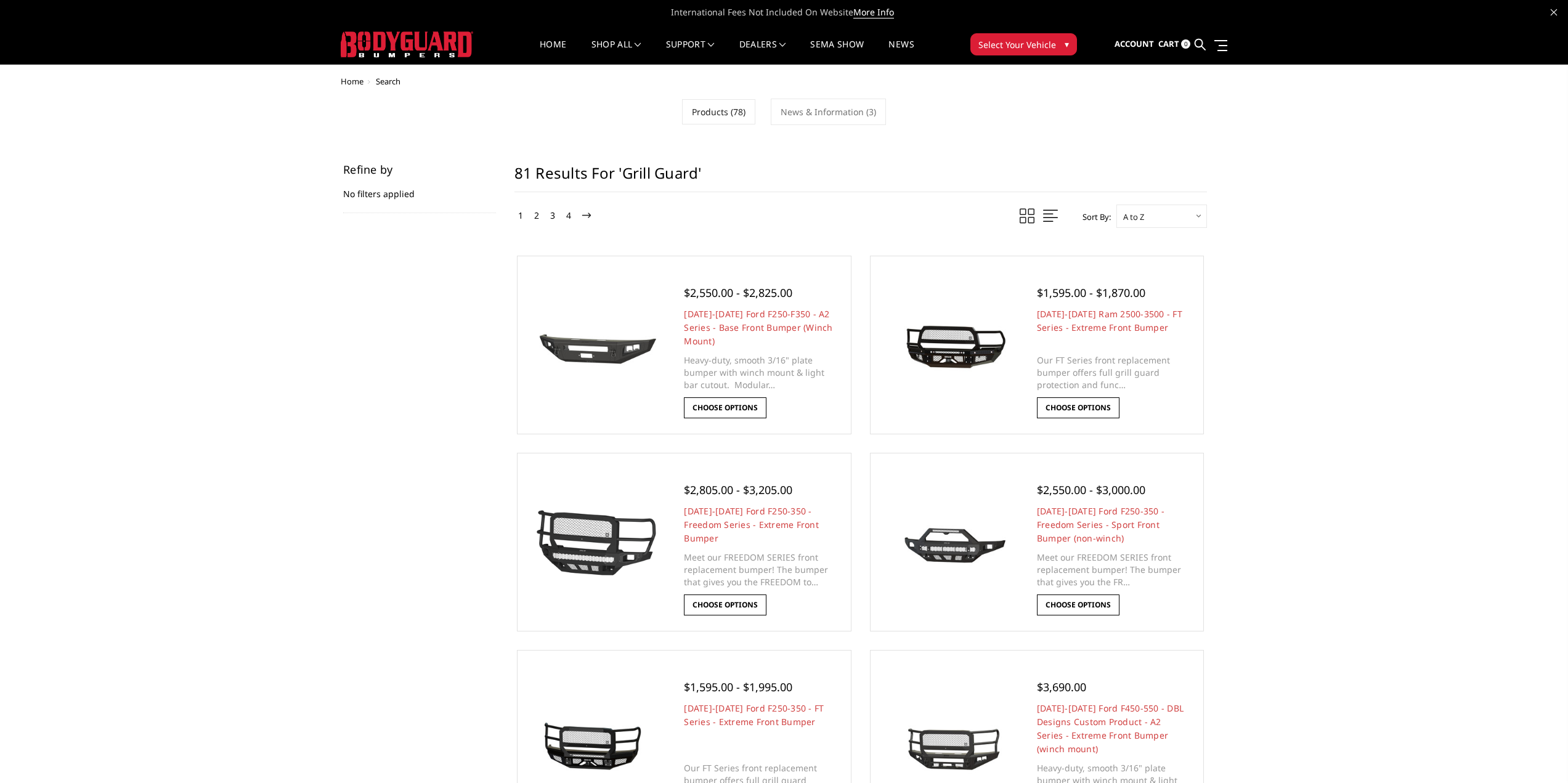
scroll to position [1350, 0]
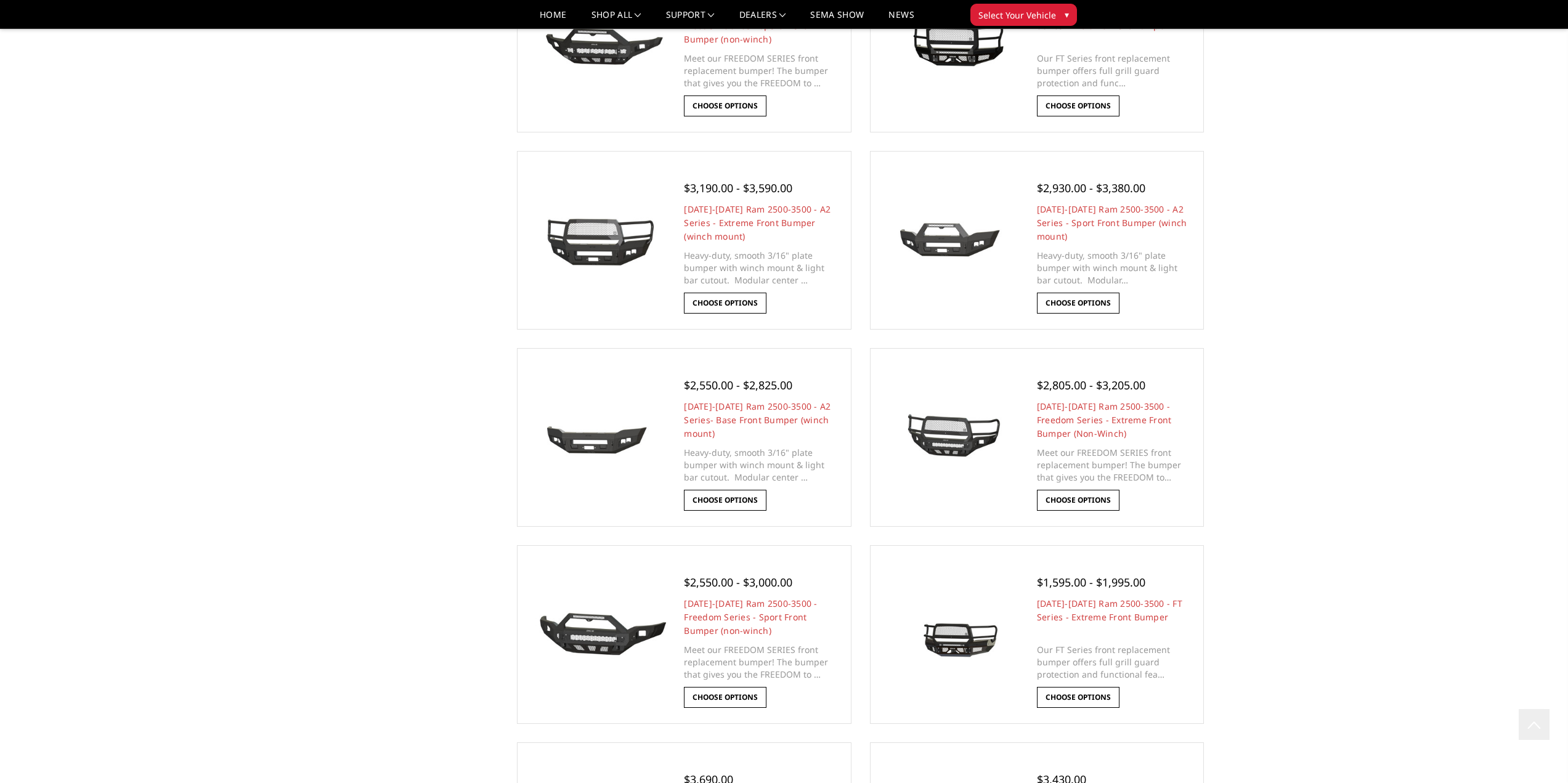
scroll to position [1603, 0]
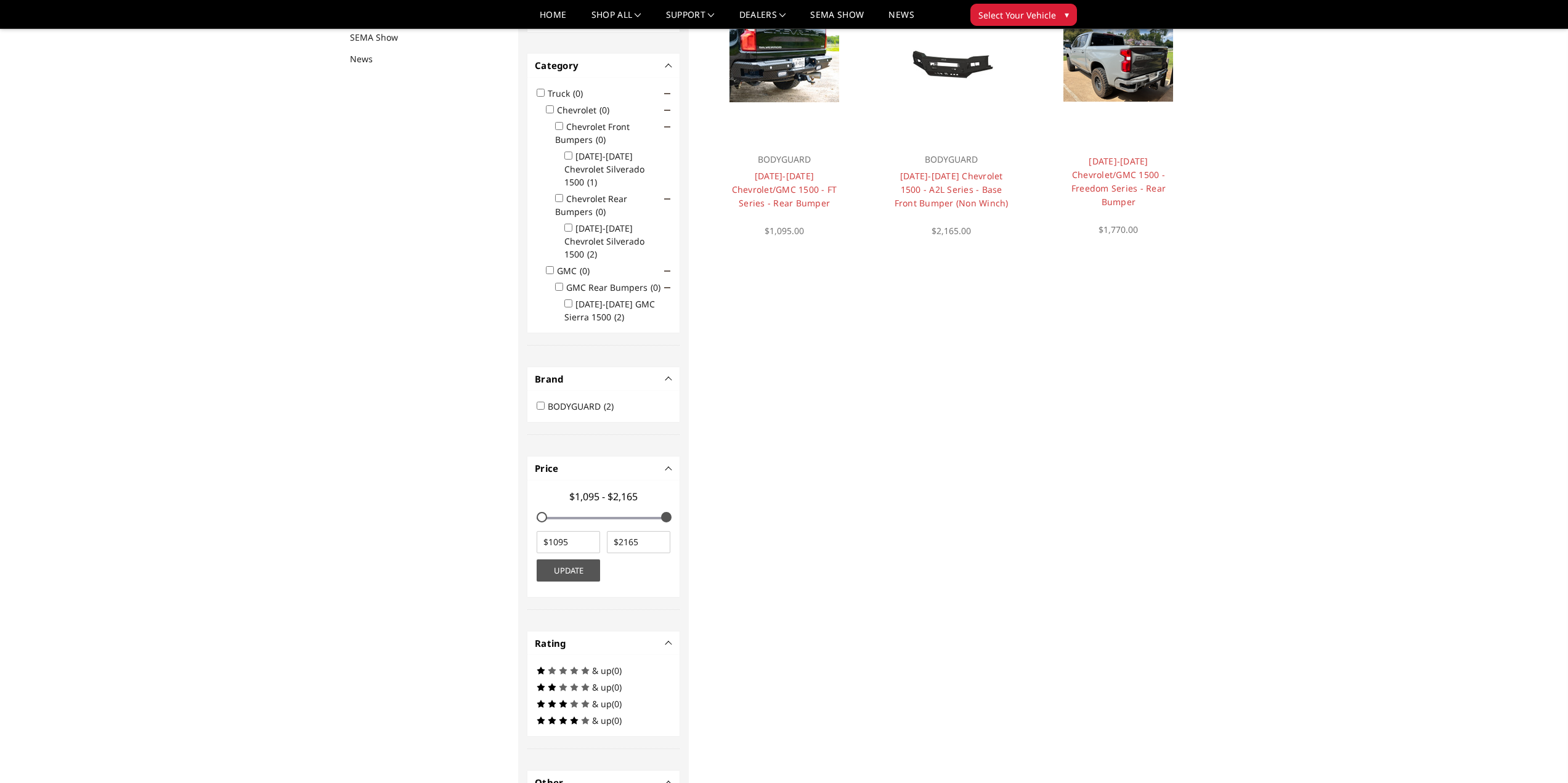
scroll to position [160, 0]
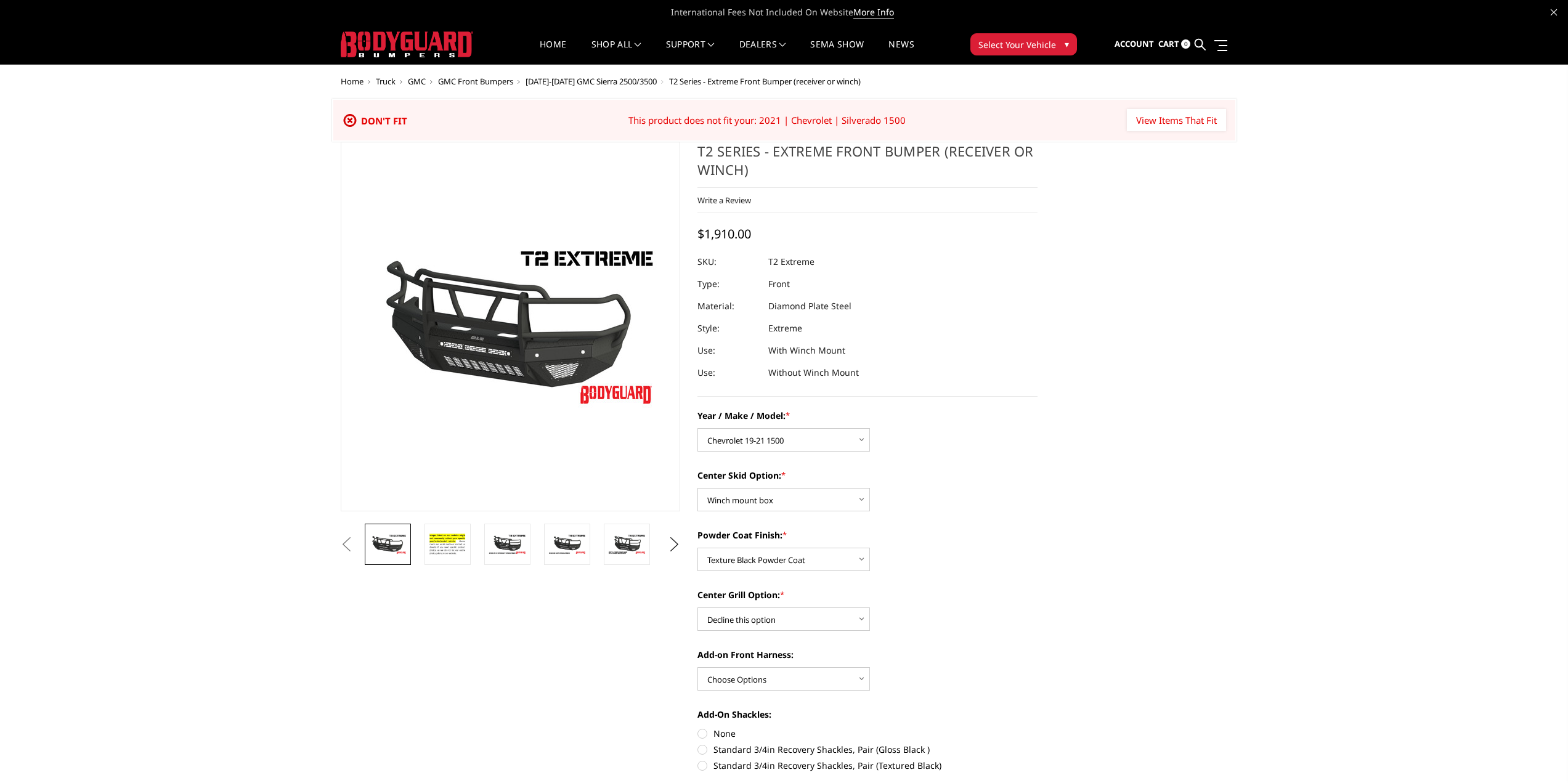
select select "1442"
select select "626"
select select "667"
select select "1081"
